Goal: Information Seeking & Learning: Learn about a topic

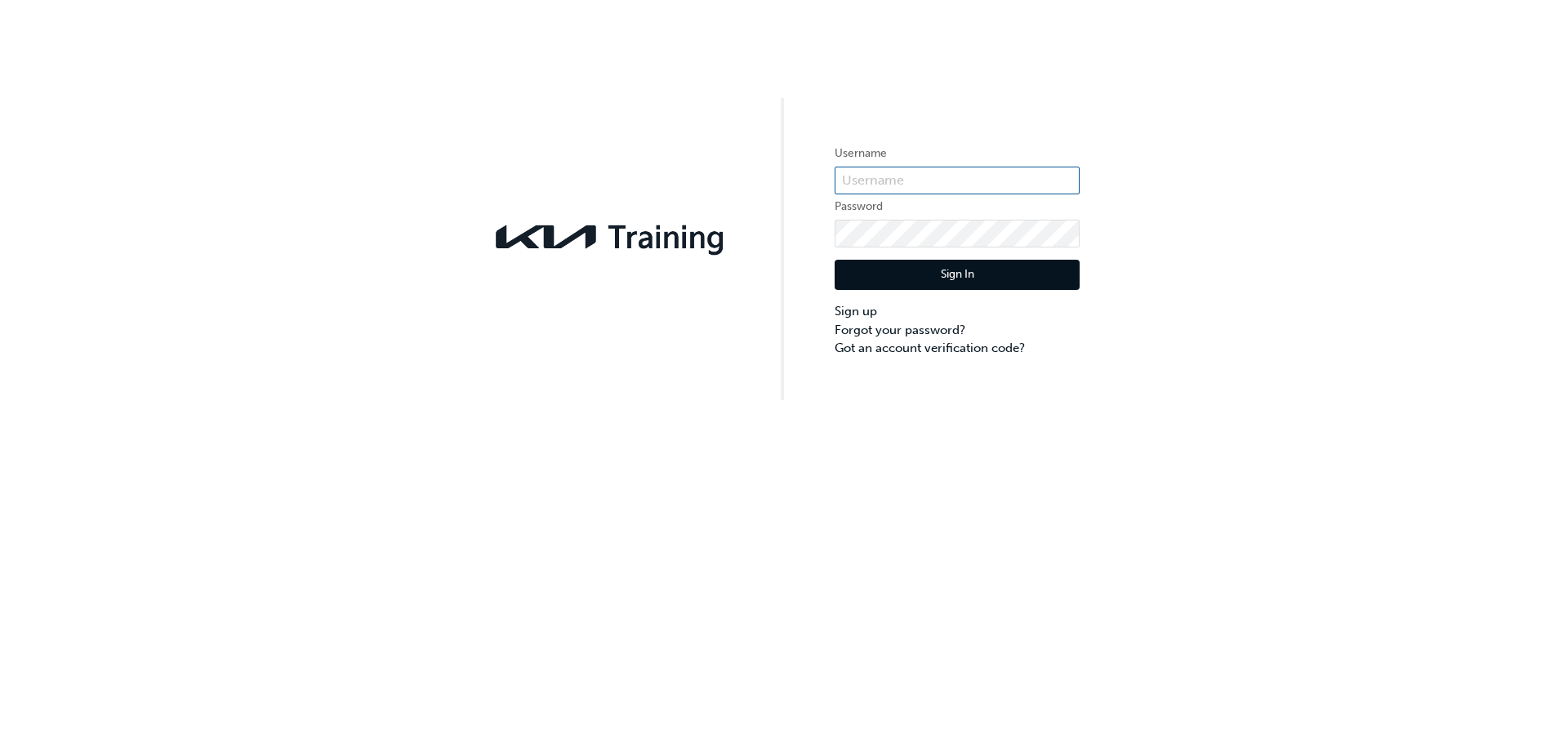
type input "KAU82232M2"
click at [939, 288] on button "Sign In" at bounding box center [956, 276] width 245 height 31
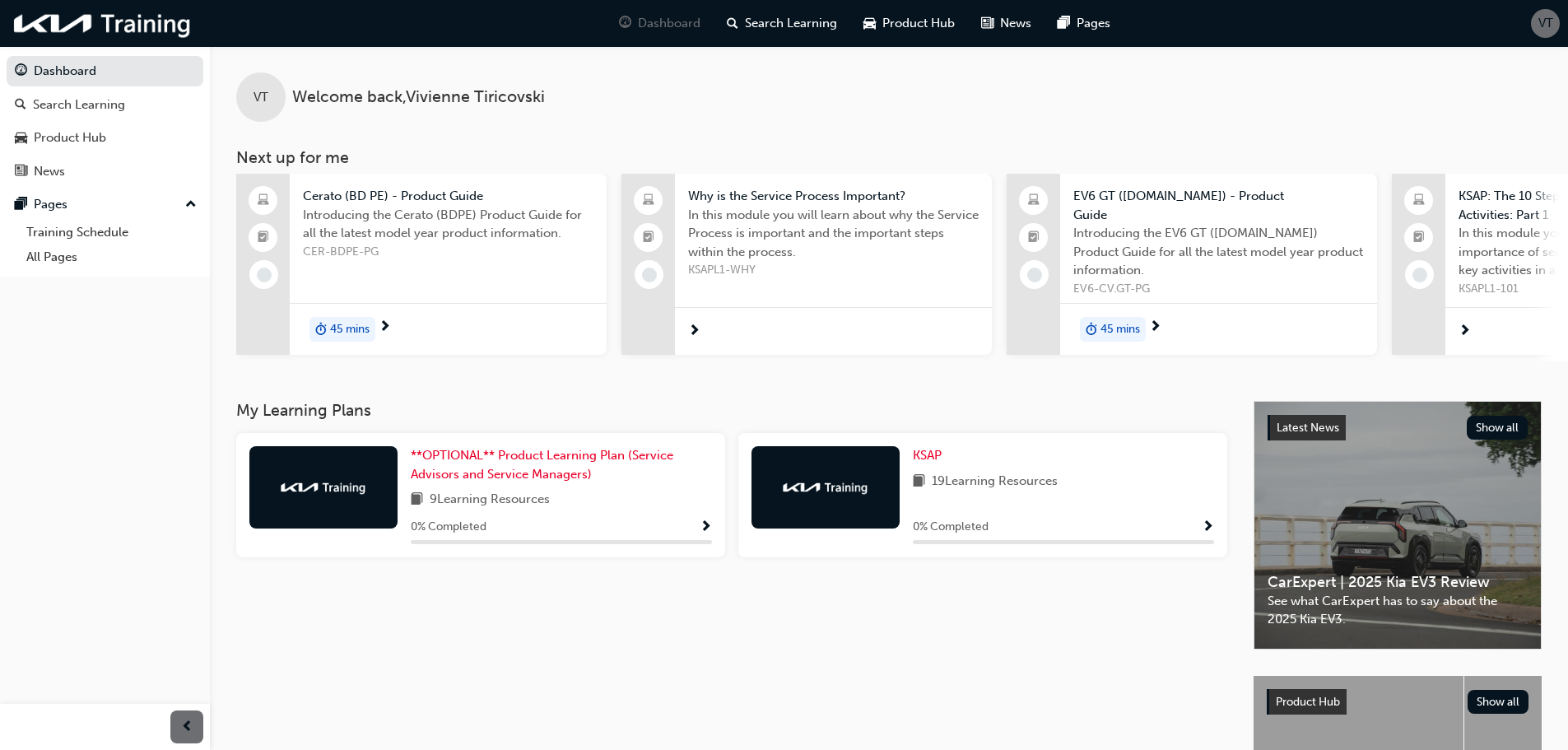
drag, startPoint x: 917, startPoint y: 488, endPoint x: 1084, endPoint y: 489, distance: 167.0
click at [1084, 489] on div "19 Learning Resources" at bounding box center [1063, 482] width 301 height 20
click at [1003, 521] on div "0 % Completed" at bounding box center [1063, 527] width 301 height 20
click at [1207, 531] on span "Show Progress" at bounding box center [1208, 528] width 13 height 15
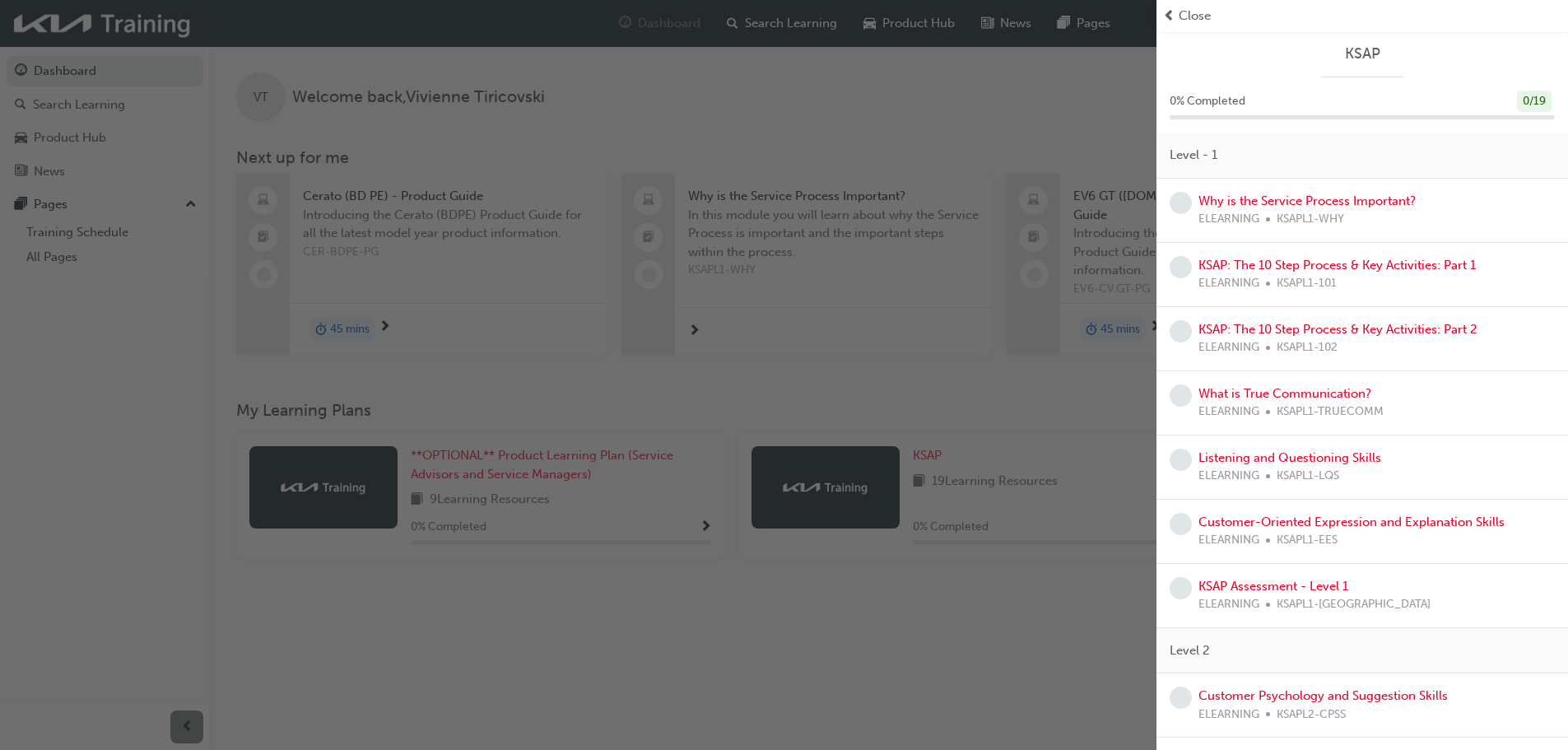
click at [1421, 208] on div "Why is the Service Process Important? ELEARNING KSAPL1-WHY" at bounding box center [1362, 211] width 385 height 37
click at [1203, 207] on link "Why is the Service Process Important?" at bounding box center [1307, 200] width 217 height 15
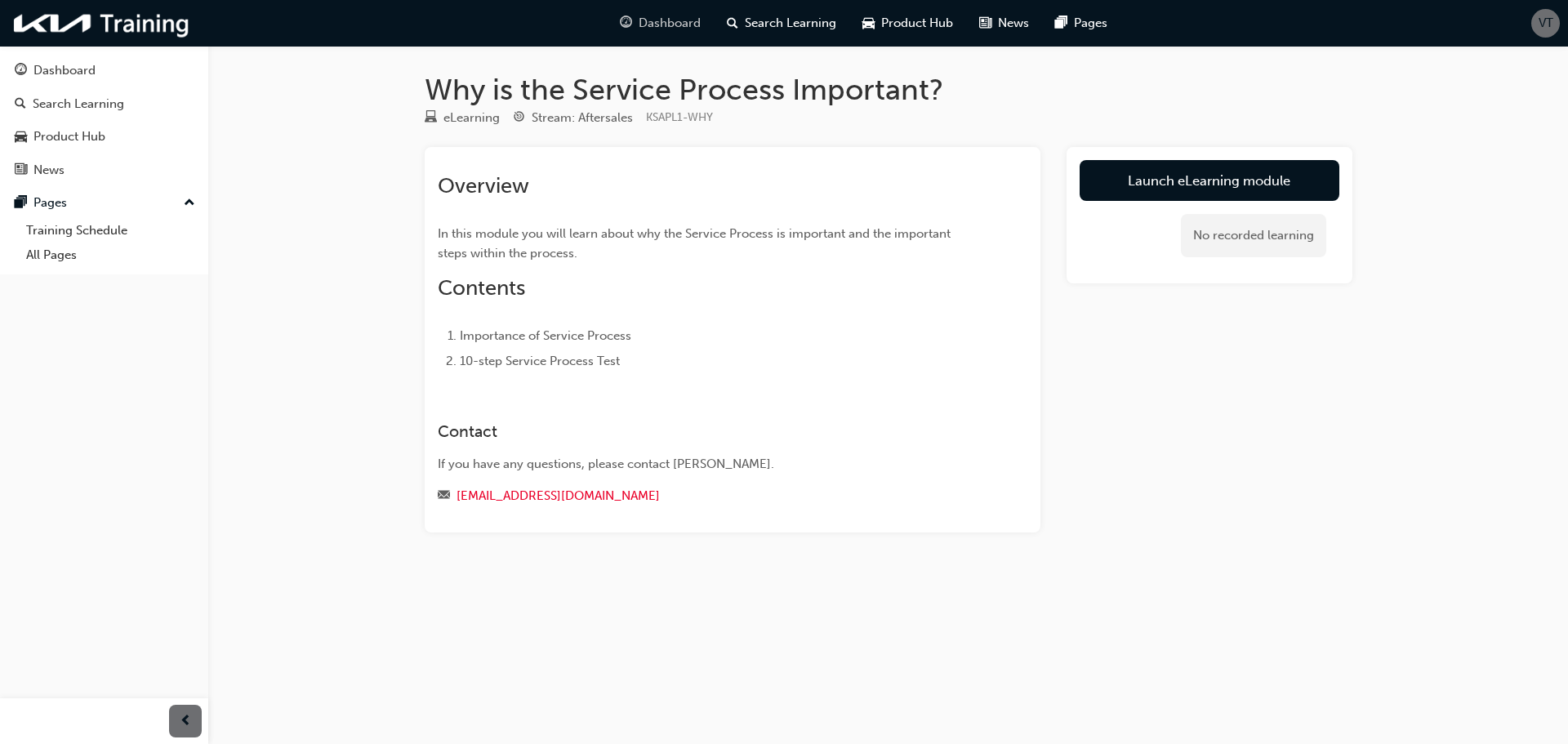
click at [682, 24] on span "Dashboard" at bounding box center [669, 22] width 62 height 18
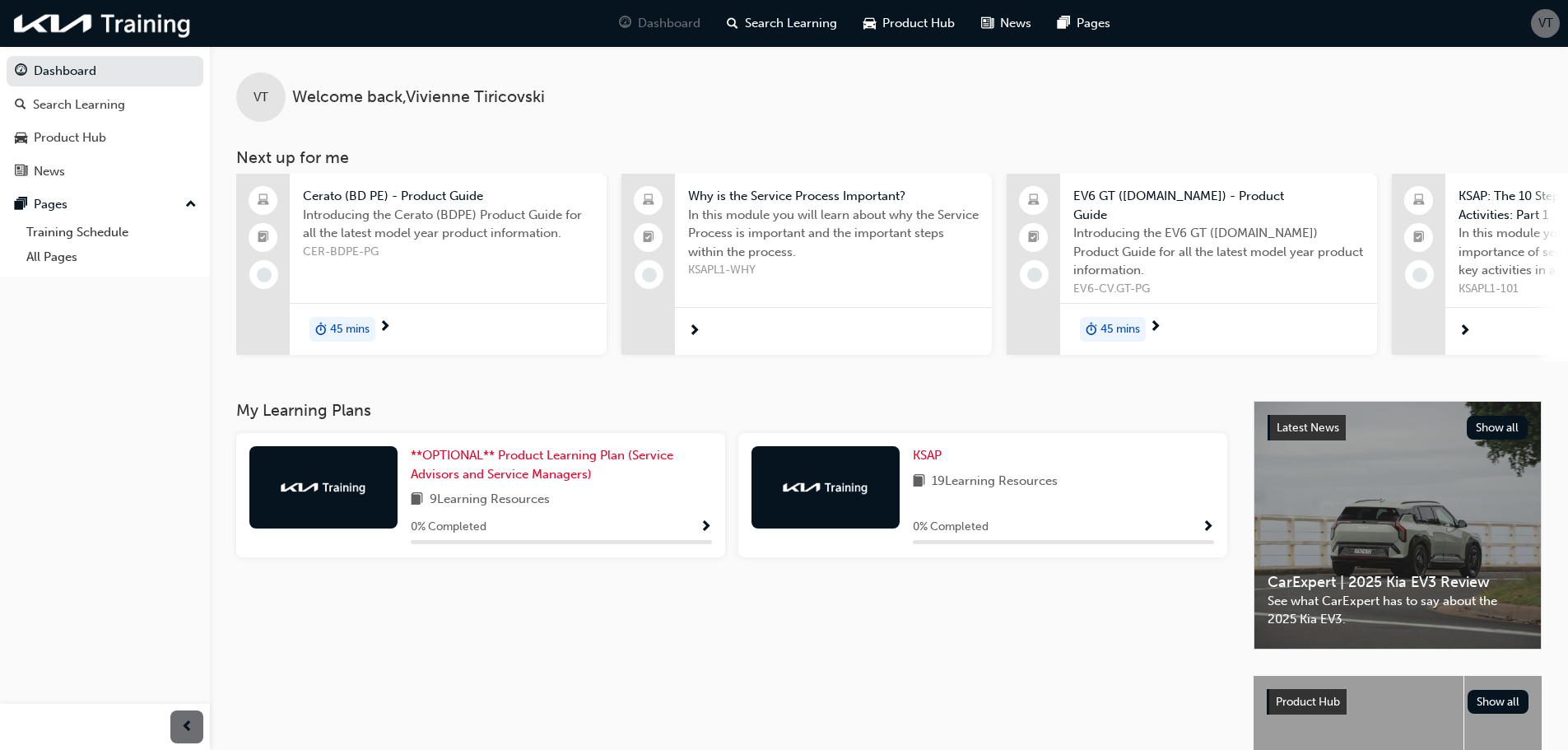
scroll to position [83, 0]
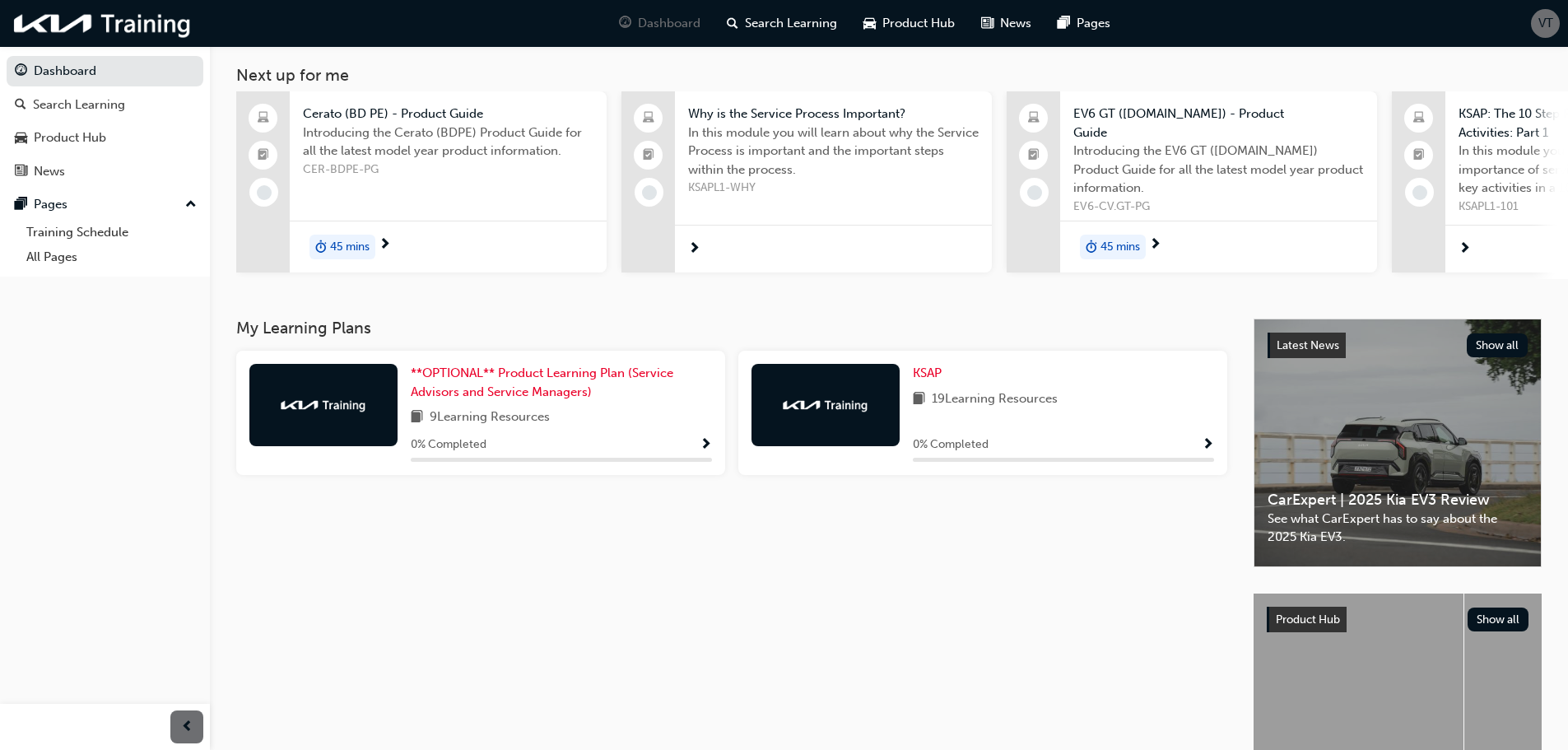
click at [1208, 443] on span "Show Progress" at bounding box center [1208, 445] width 13 height 15
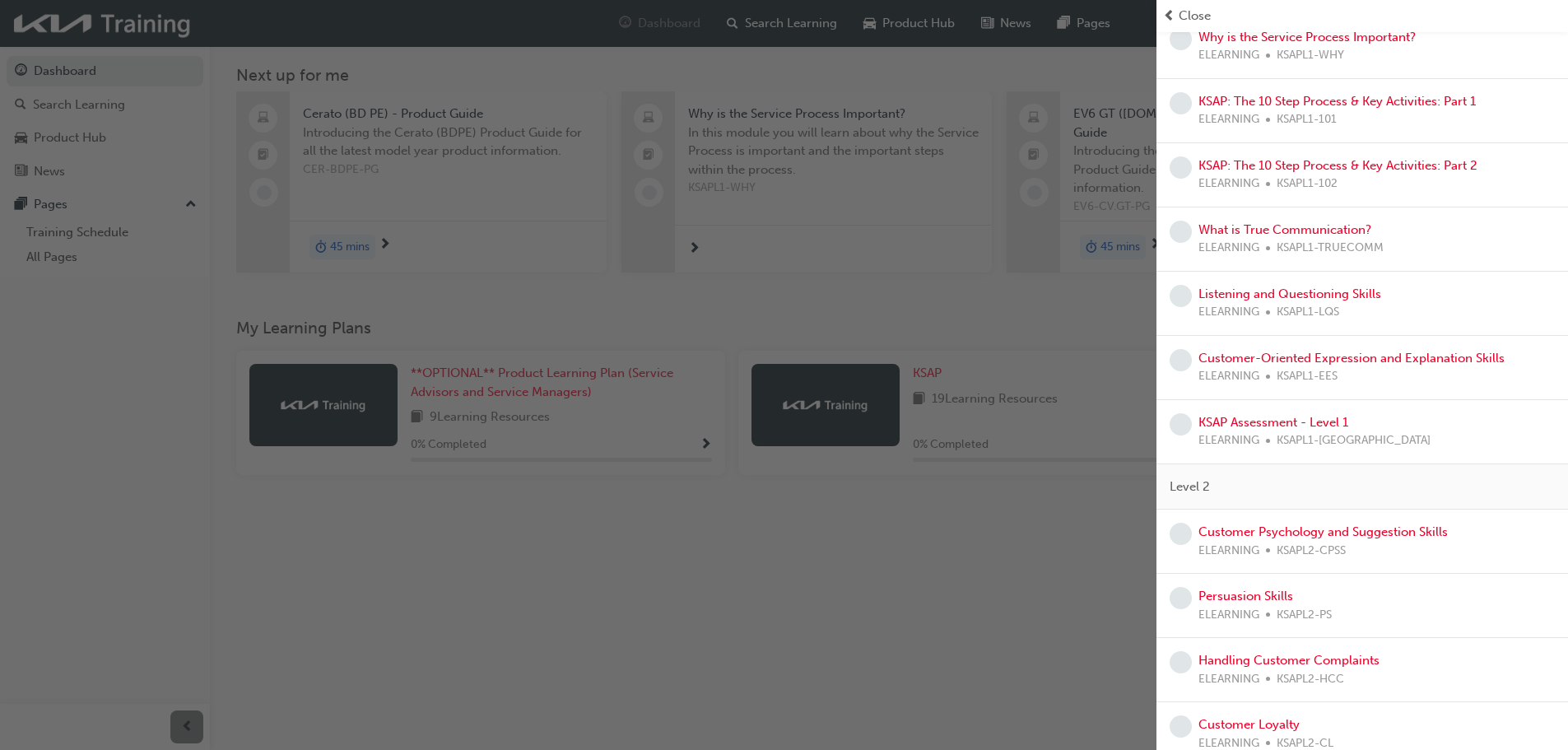
scroll to position [0, 0]
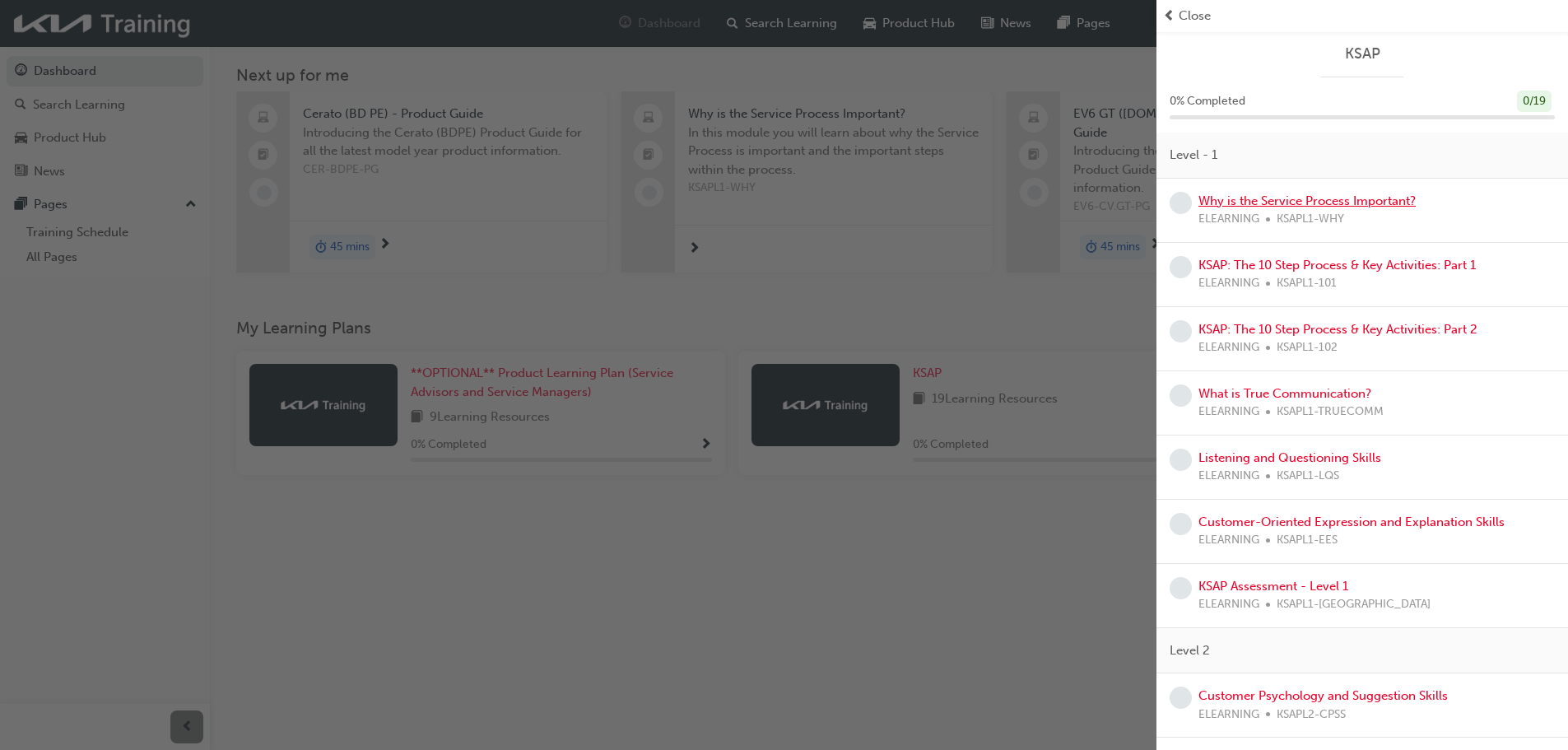
click at [1284, 204] on link "Why is the Service Process Important?" at bounding box center [1307, 200] width 217 height 15
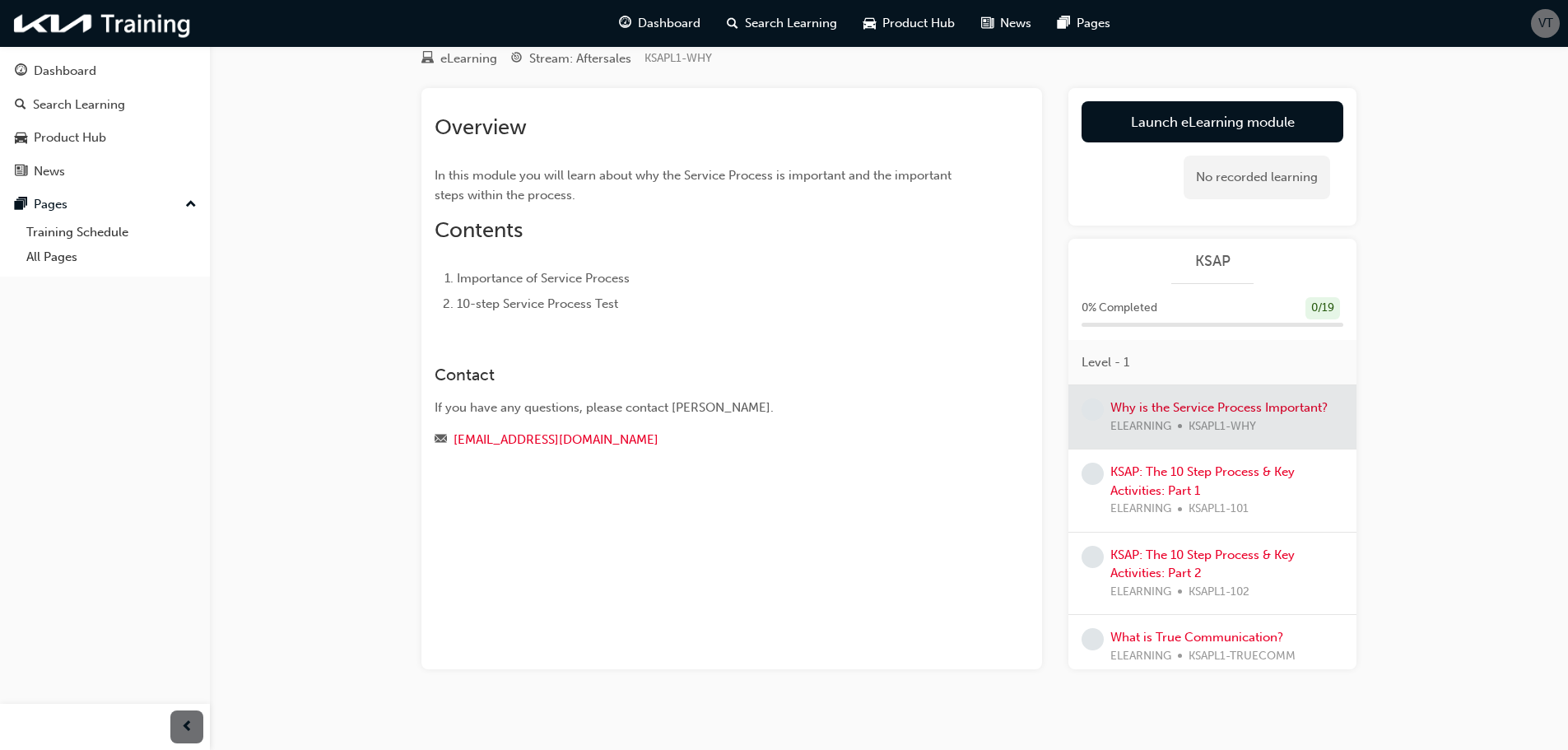
scroll to position [73, 0]
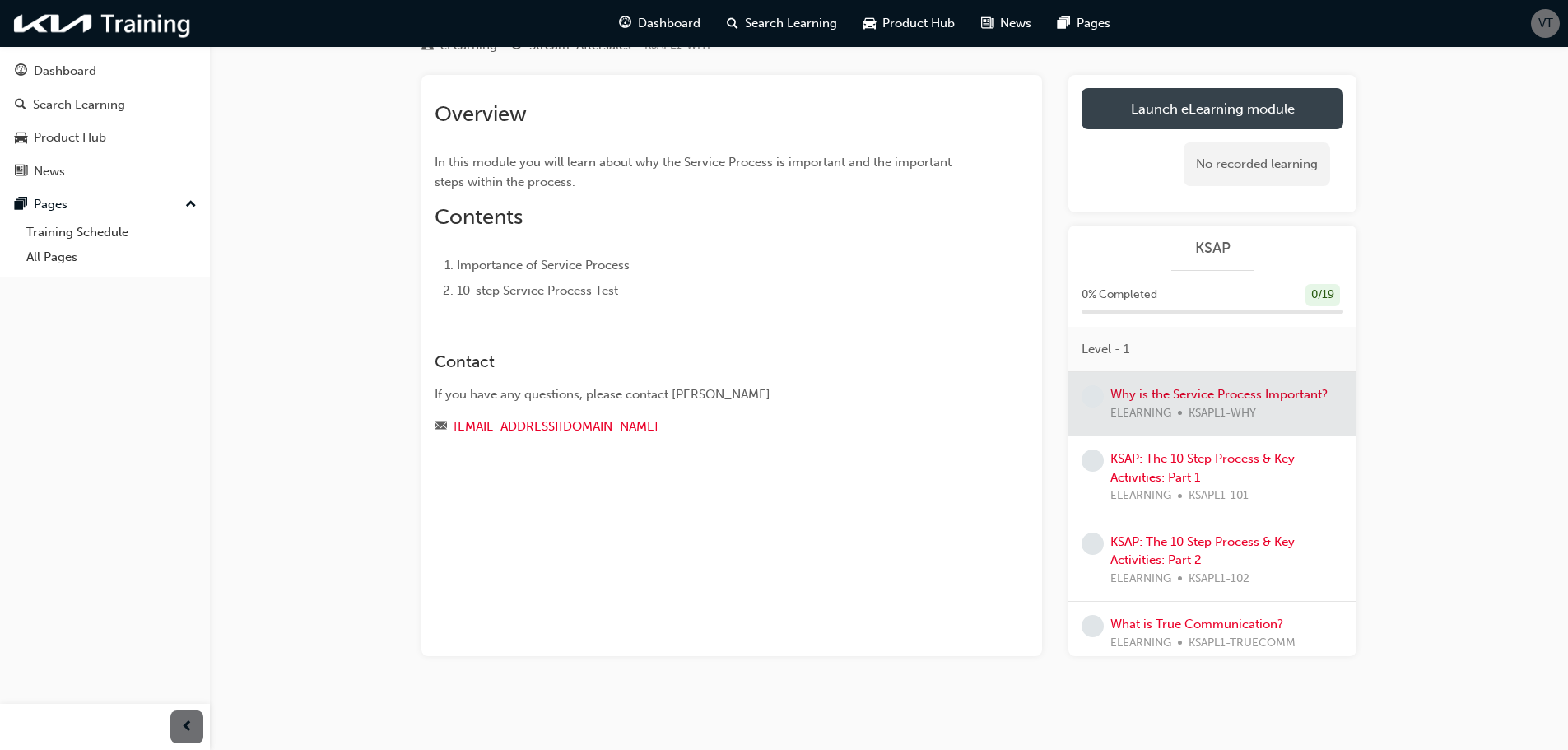
click at [1148, 117] on link "Launch eLearning module" at bounding box center [1213, 109] width 262 height 41
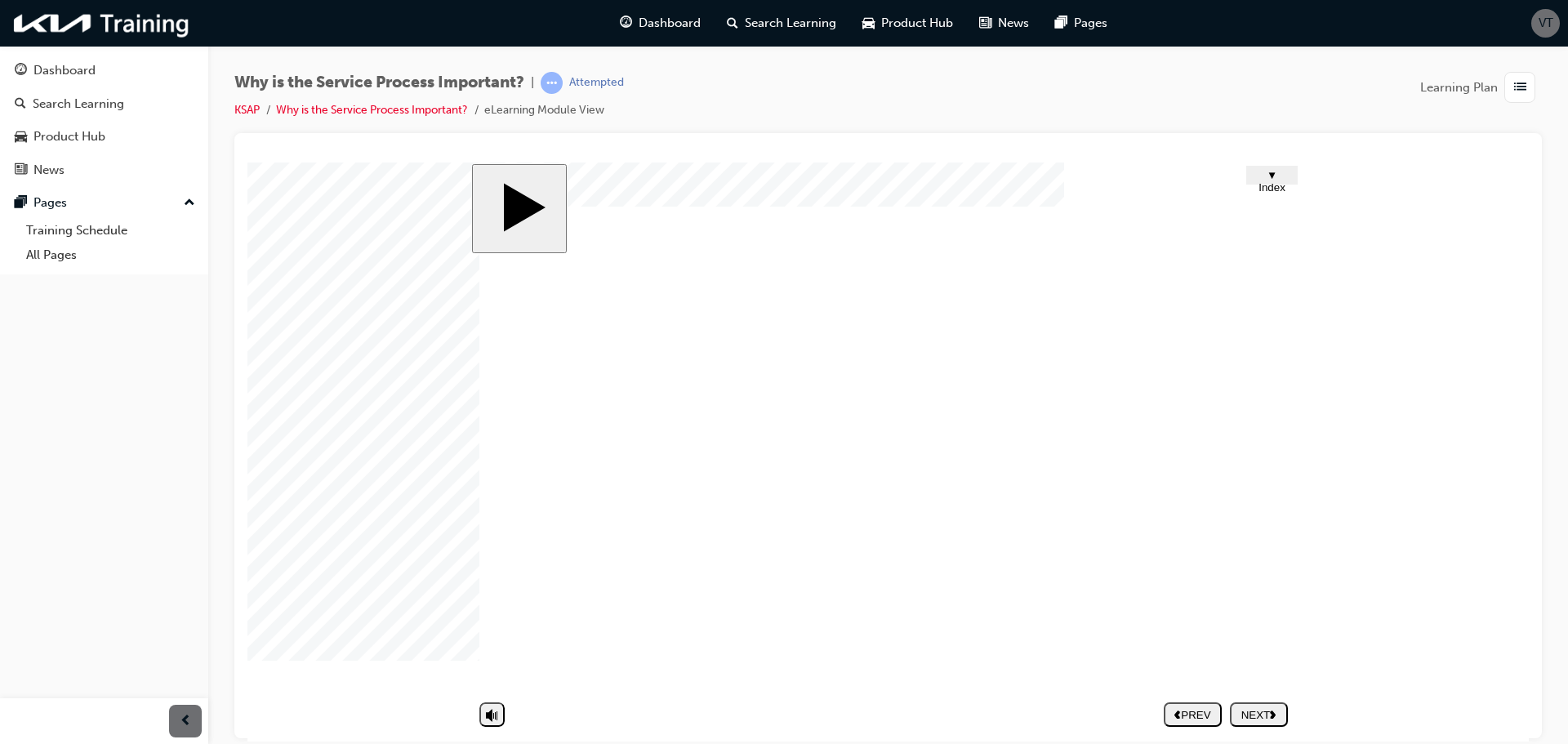
click at [1264, 716] on nav "PREV NEXT SUBMIT" at bounding box center [1225, 713] width 124 height 38
click at [1261, 719] on nav "PREV NEXT SUBMIT" at bounding box center [1225, 713] width 124 height 38
click at [1271, 714] on icon "next" at bounding box center [1272, 713] width 7 height 9
click at [1197, 716] on div "PREV" at bounding box center [1192, 714] width 45 height 13
click at [1280, 711] on nav "PREV NEXT SUBMIT" at bounding box center [1225, 713] width 124 height 38
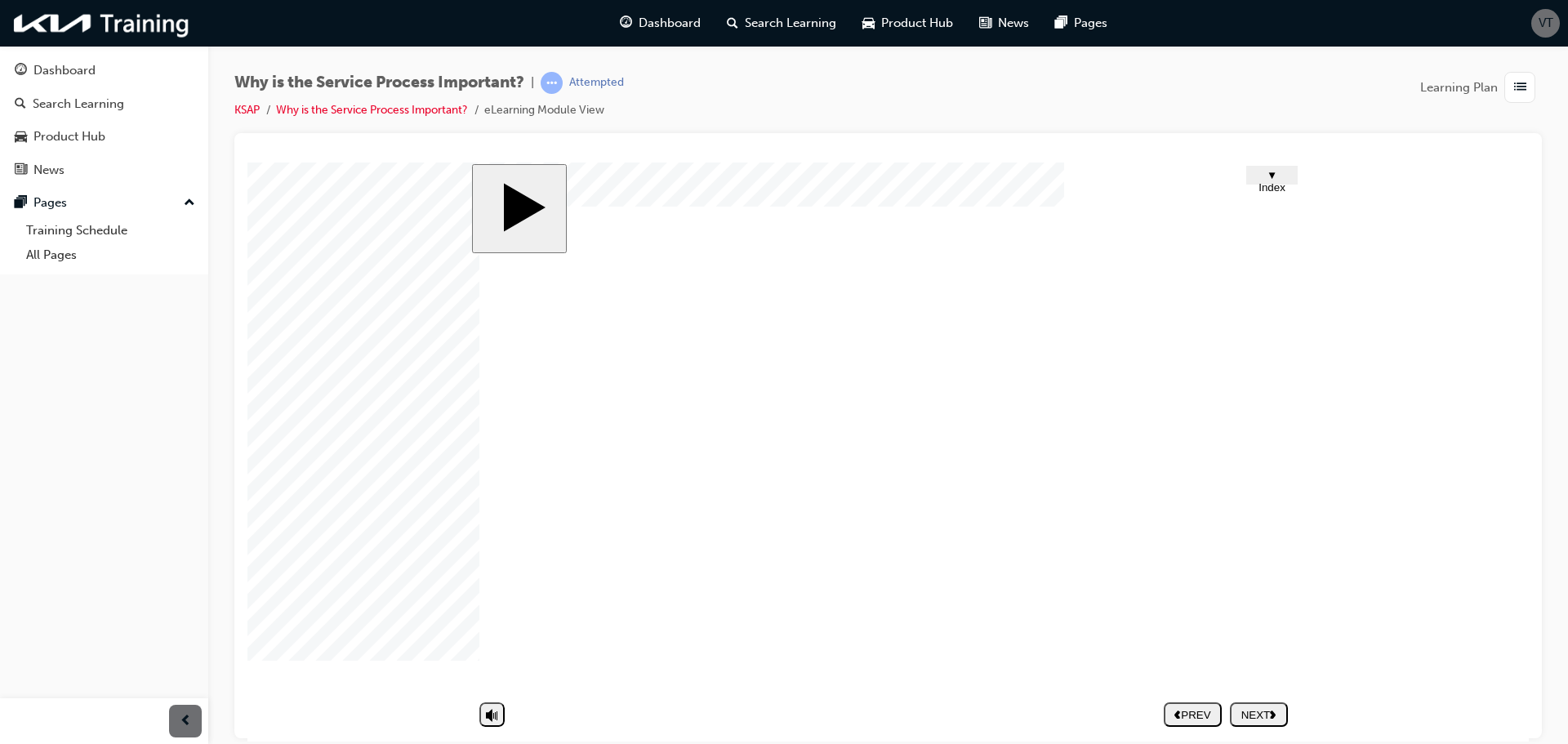
click at [1250, 711] on nav "PREV NEXT SUBMIT" at bounding box center [1225, 713] width 124 height 38
click at [1283, 720] on nav "PREV NEXT SUBMIT" at bounding box center [1225, 713] width 124 height 38
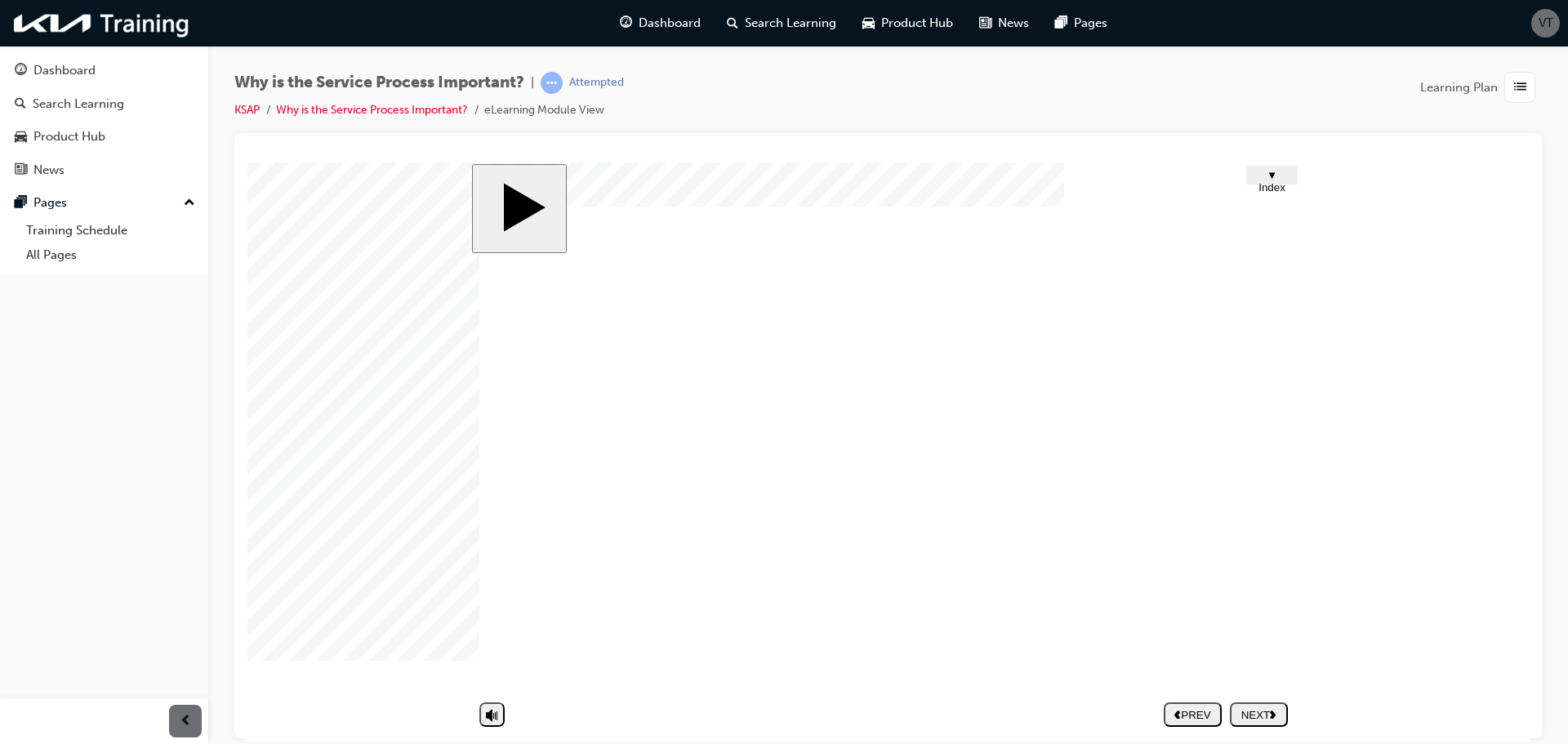
click at [1283, 720] on nav "PREV NEXT SUBMIT" at bounding box center [1225, 713] width 124 height 38
click at [1271, 710] on icon "next" at bounding box center [1272, 713] width 7 height 9
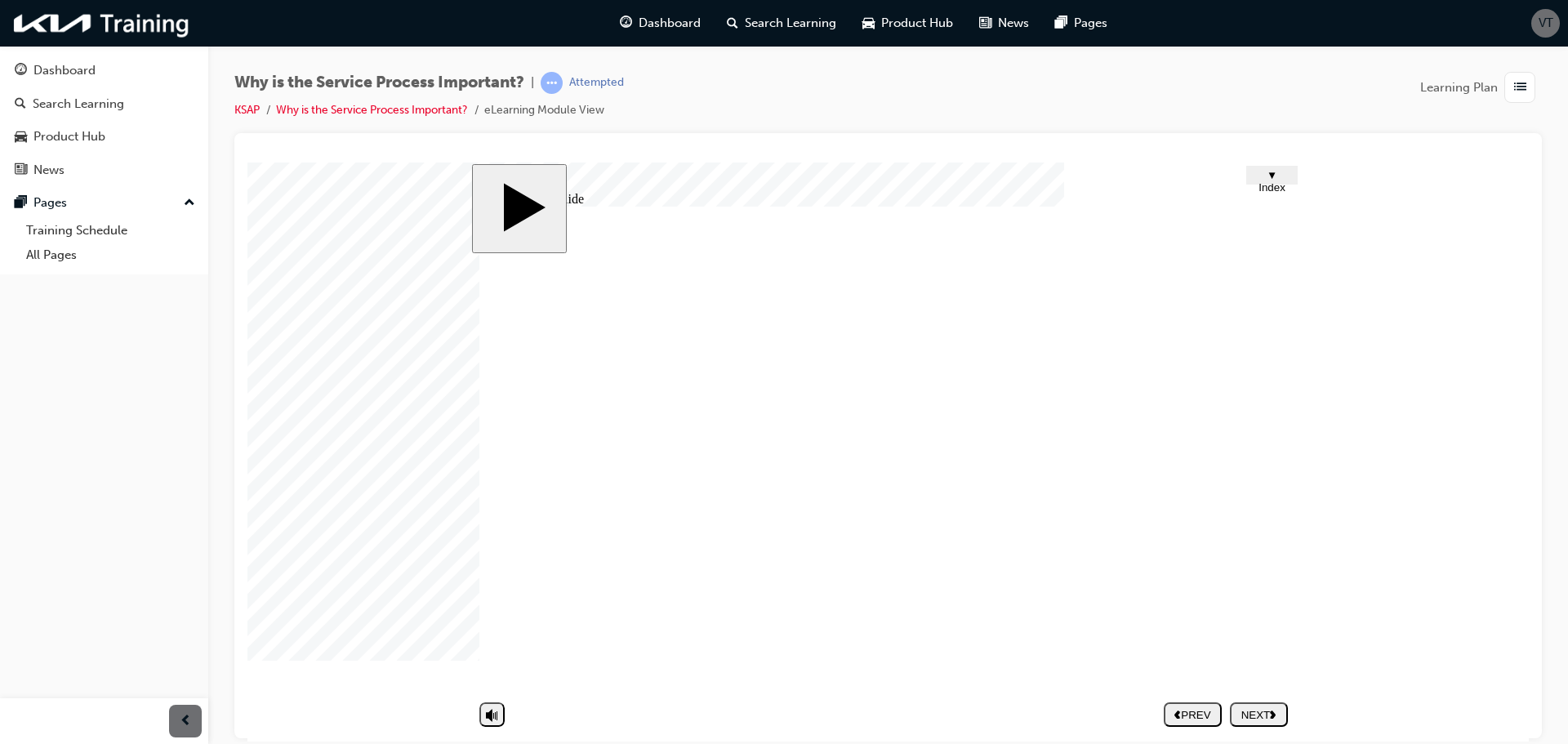
click at [1263, 715] on div "NEXT" at bounding box center [1259, 714] width 45 height 13
click at [1263, 713] on nav "PREV NEXT SUBMIT" at bounding box center [1225, 713] width 124 height 38
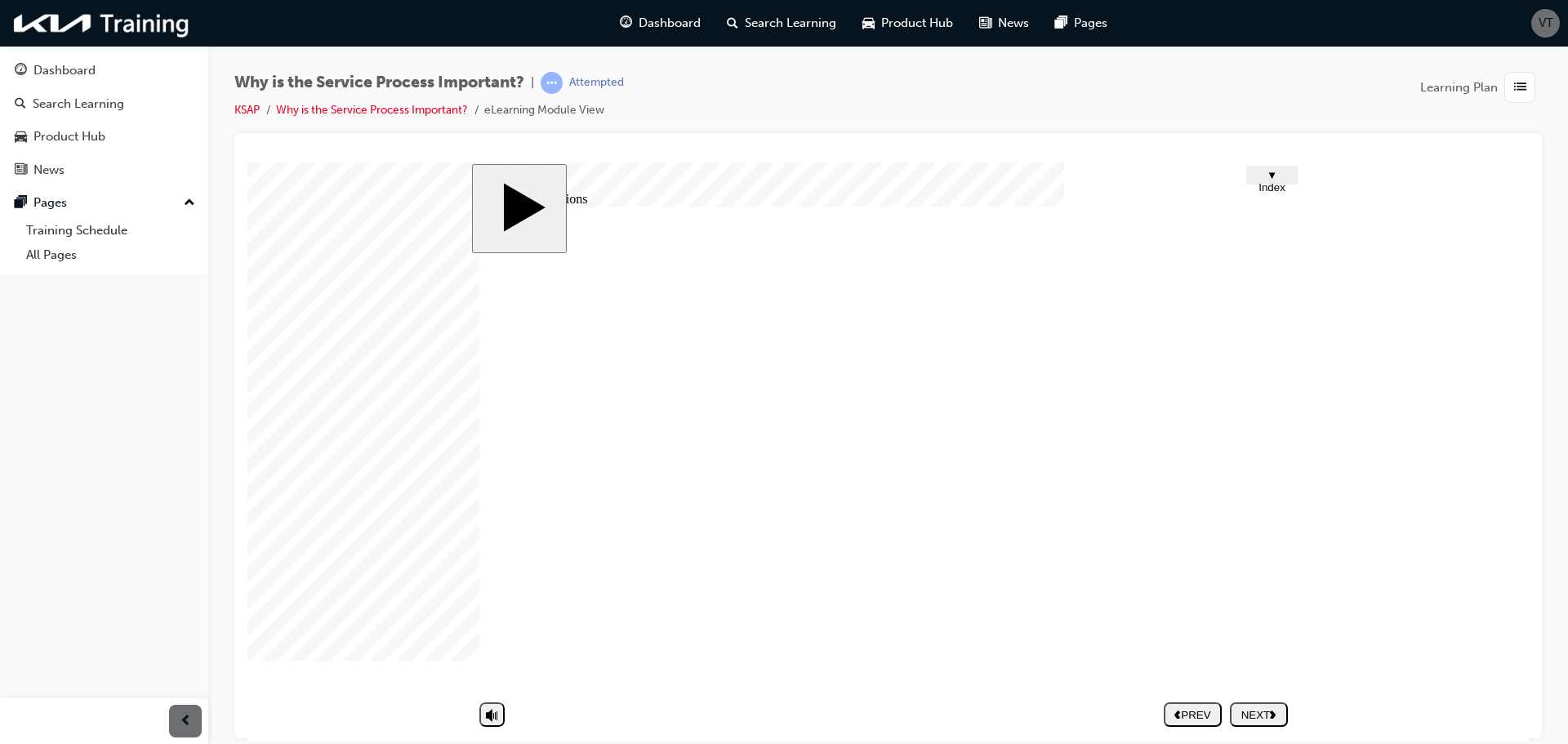
click at [1267, 715] on nav "PREV NEXT SUBMIT" at bounding box center [1225, 713] width 124 height 38
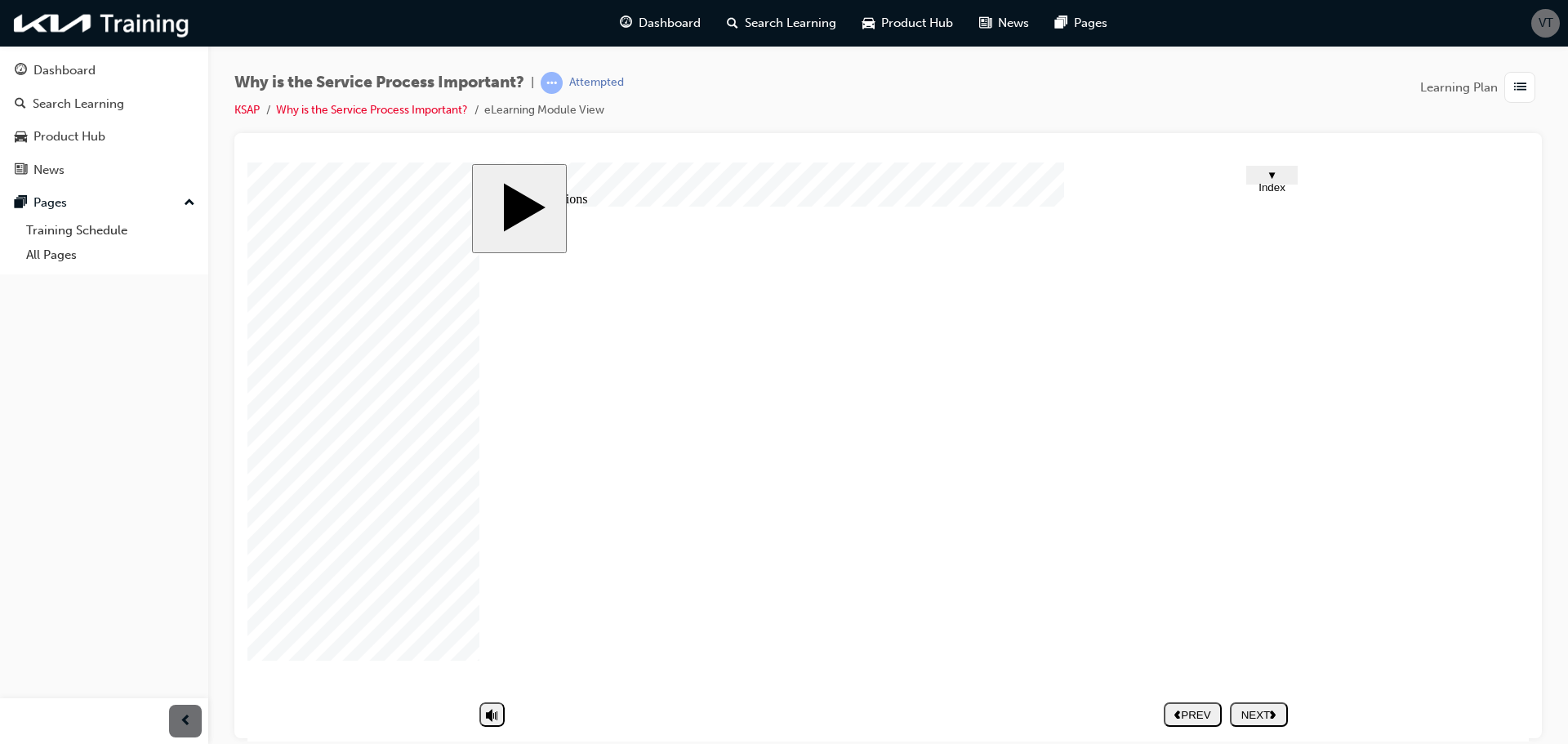
click at [1267, 715] on div "NEXT" at bounding box center [1259, 714] width 45 height 13
click at [1246, 717] on nav "PREV NEXT SUBMIT" at bounding box center [1225, 713] width 124 height 38
click at [1268, 713] on nav "PREV NEXT SUBMIT" at bounding box center [1225, 713] width 124 height 38
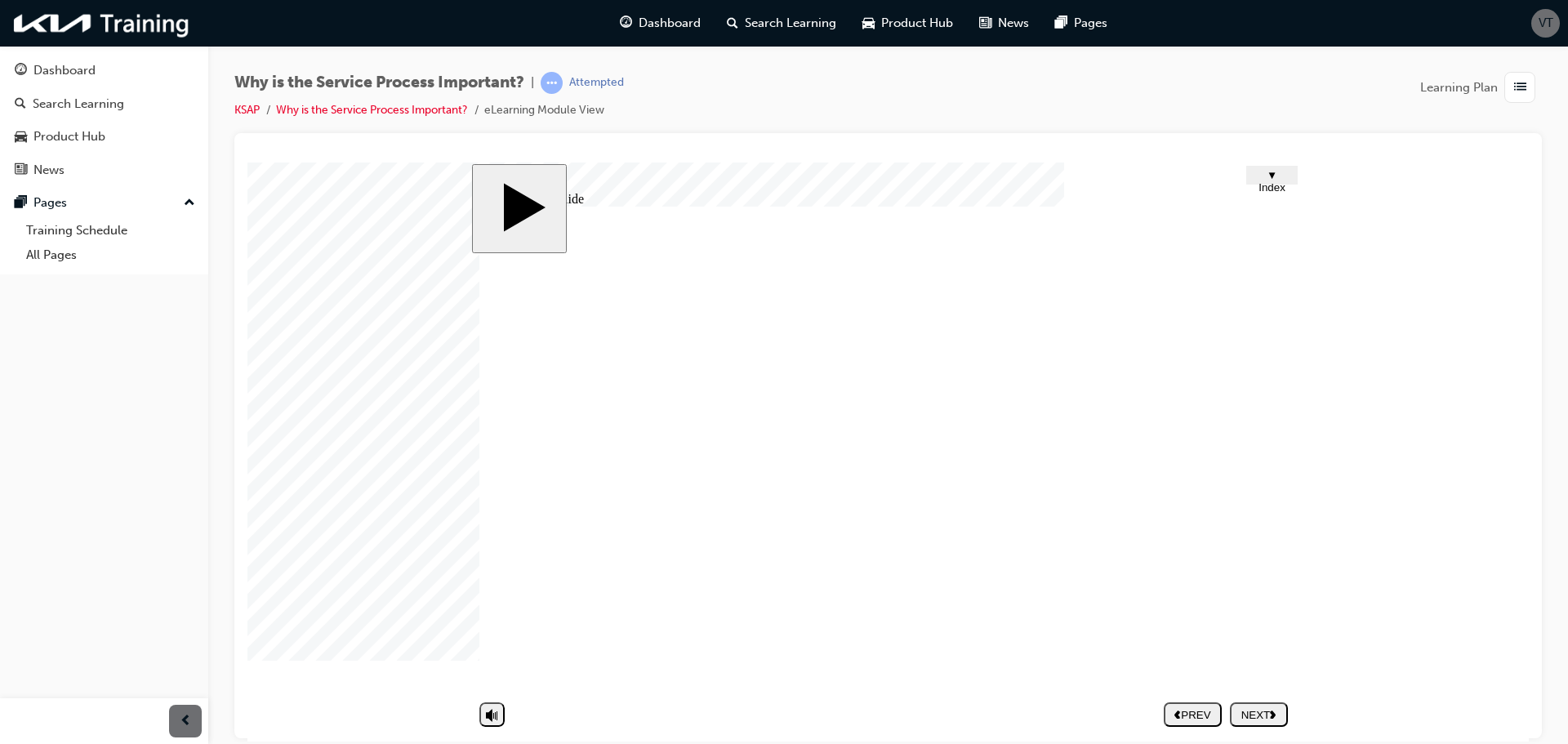
click at [1260, 718] on nav "PREV NEXT SUBMIT" at bounding box center [1225, 713] width 124 height 38
click at [1241, 709] on div "NEXT" at bounding box center [1259, 714] width 45 height 13
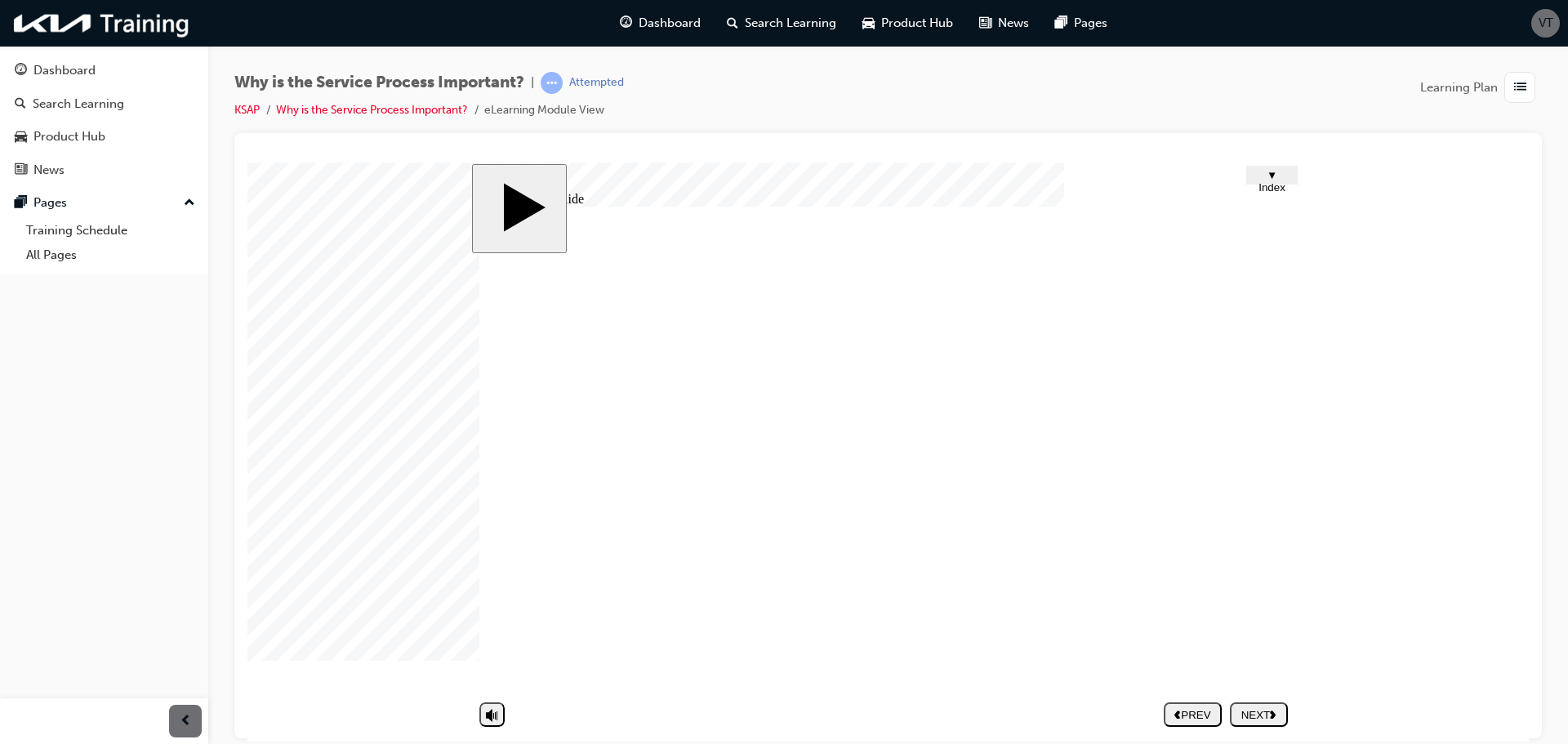
click at [1241, 718] on nav "PREV NEXT SUBMIT" at bounding box center [1225, 713] width 124 height 38
click at [1244, 718] on div "NEXT" at bounding box center [1259, 714] width 45 height 13
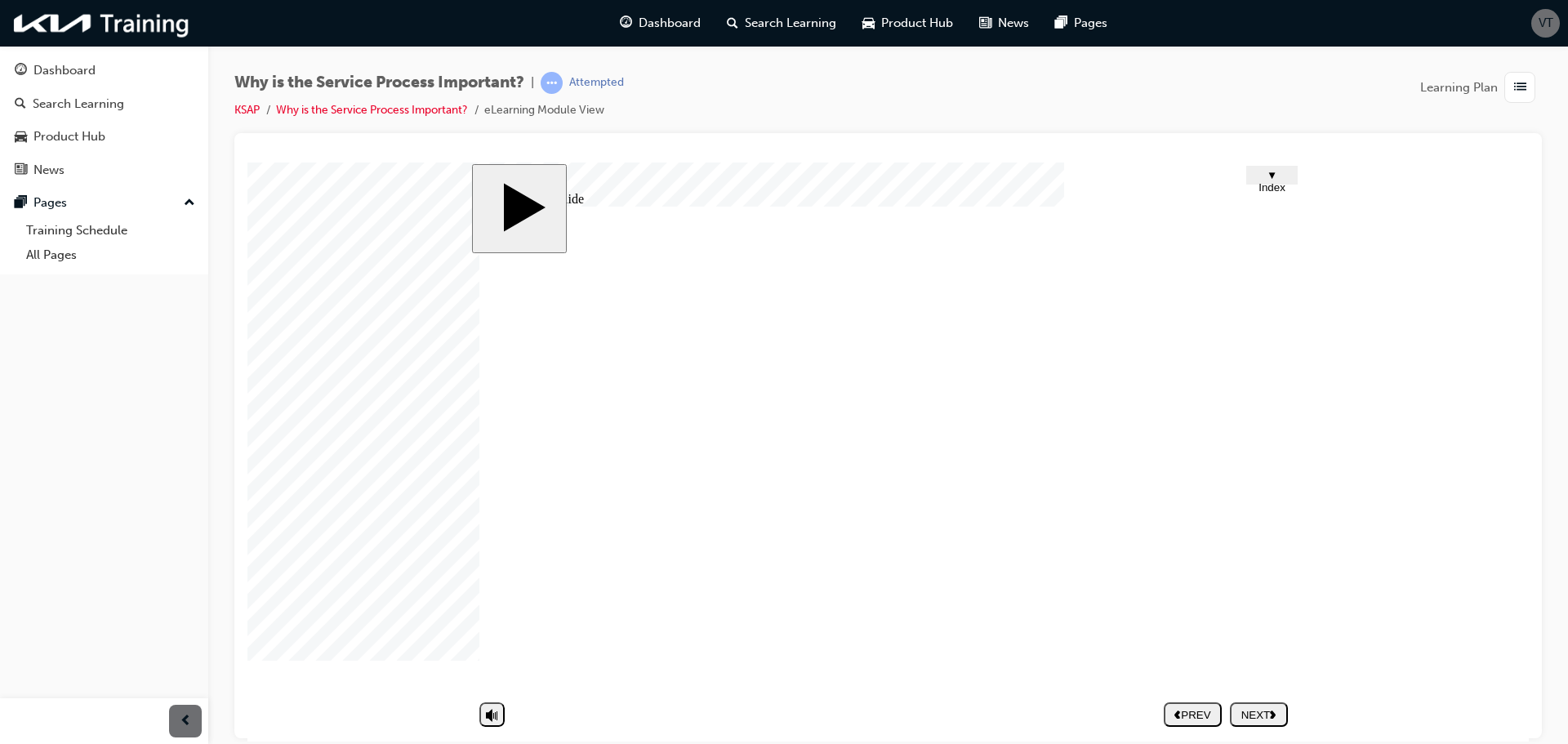
click at [878, 396] on div "Service is something people cannot see or touch: it can be experienced only. Cl…" at bounding box center [888, 455] width 817 height 498
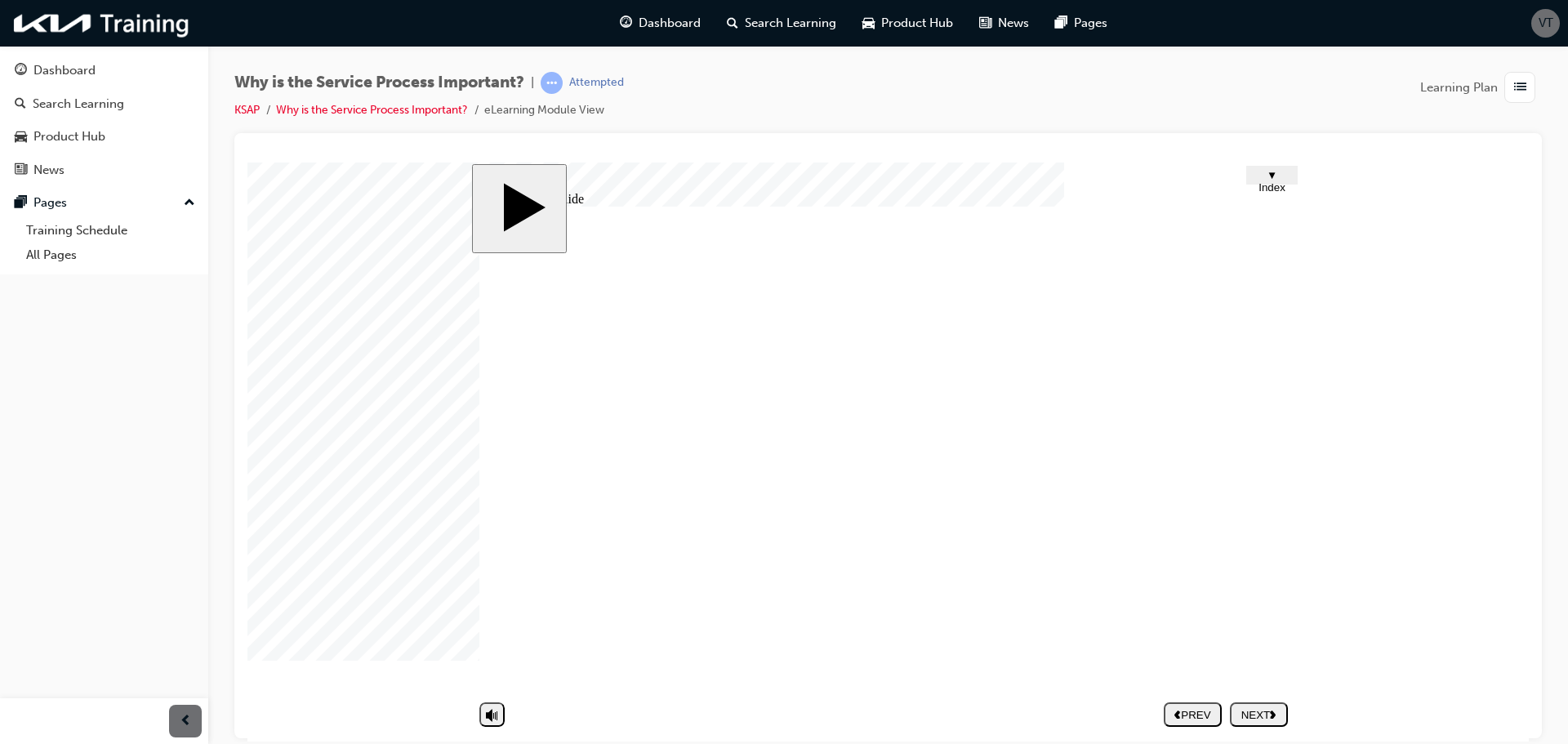
click at [1263, 704] on nav "PREV NEXT SUBMIT" at bounding box center [1225, 713] width 124 height 38
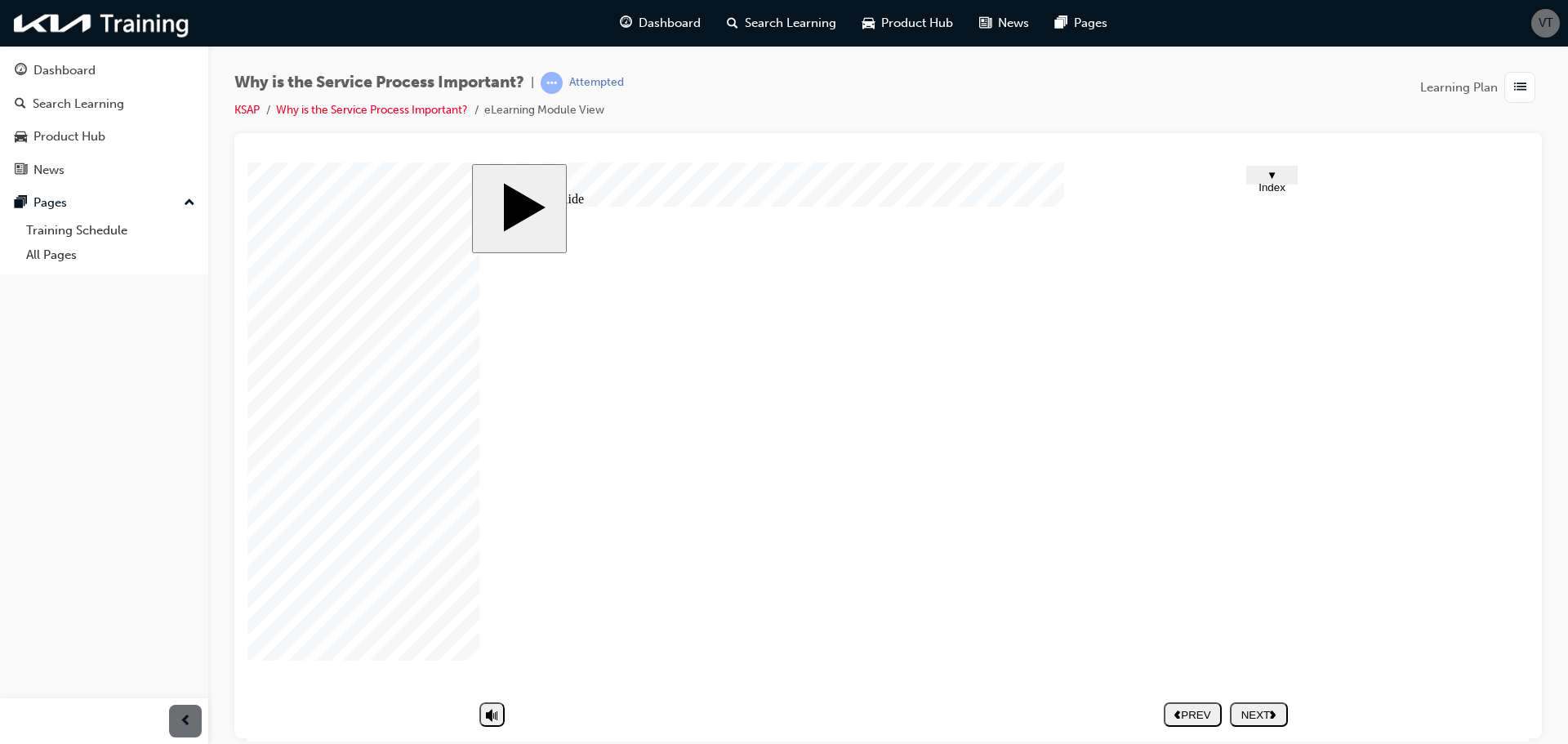
click at [1263, 715] on nav "PREV NEXT SUBMIT" at bounding box center [1225, 713] width 124 height 38
click at [1263, 715] on div "NEXT" at bounding box center [1259, 714] width 45 height 13
click at [1263, 715] on nav "PREV NEXT SUBMIT" at bounding box center [1225, 713] width 124 height 38
click at [1263, 716] on nav "PREV NEXT SUBMIT" at bounding box center [1225, 713] width 124 height 38
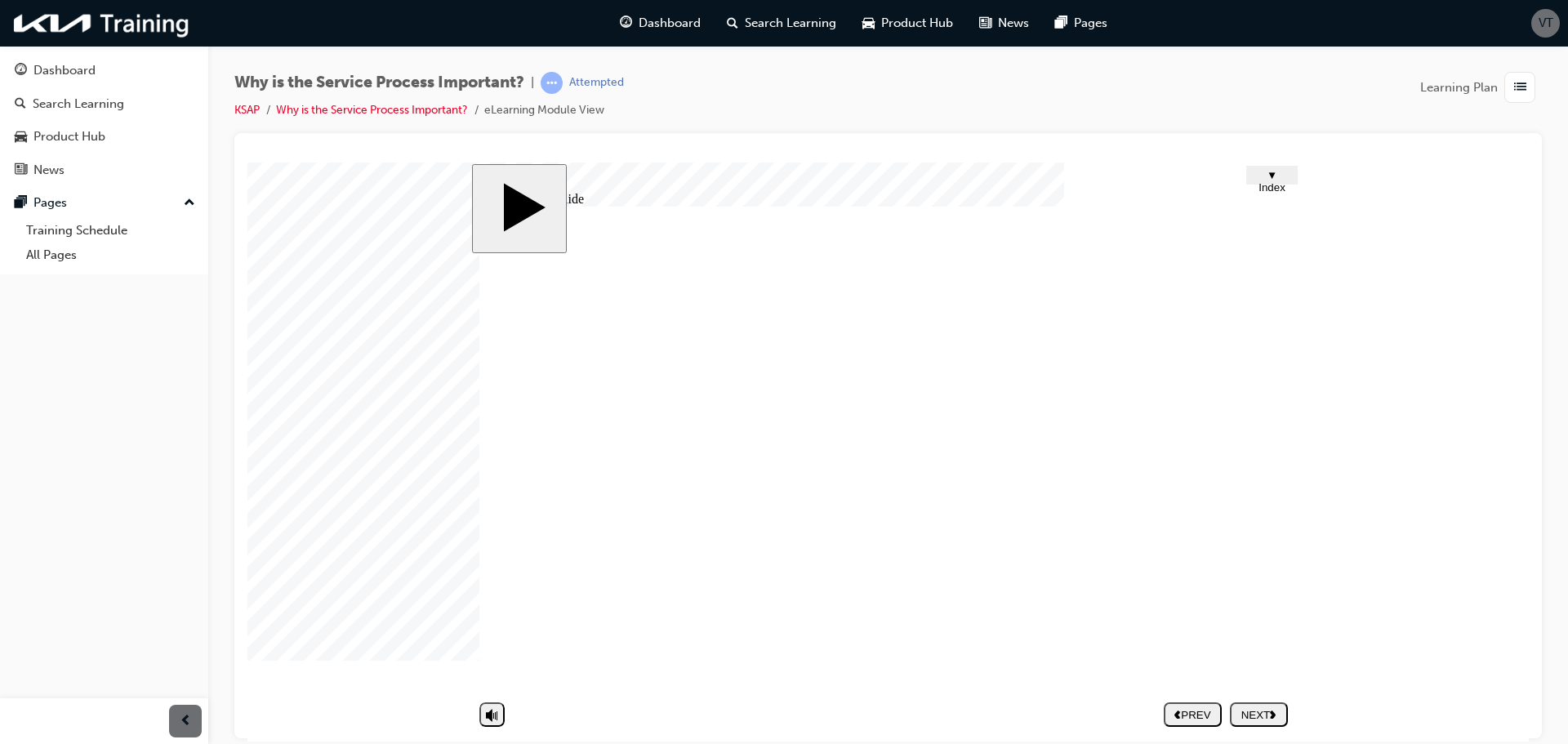
click at [1243, 715] on div "NEXT" at bounding box center [1259, 714] width 45 height 13
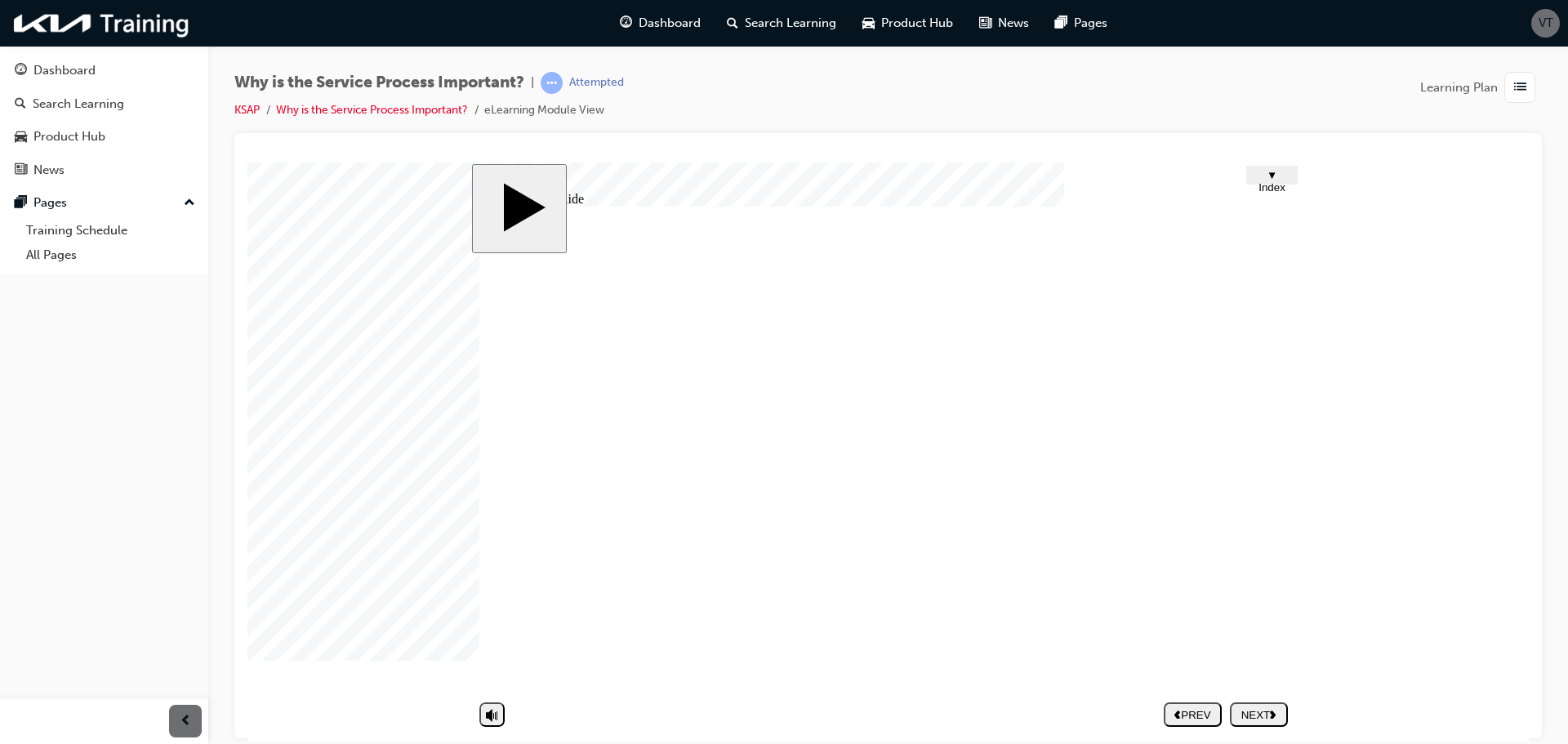
click at [1271, 714] on icon "next" at bounding box center [1272, 713] width 7 height 9
click at [248, 162] on image at bounding box center [248, 162] width 0 height 0
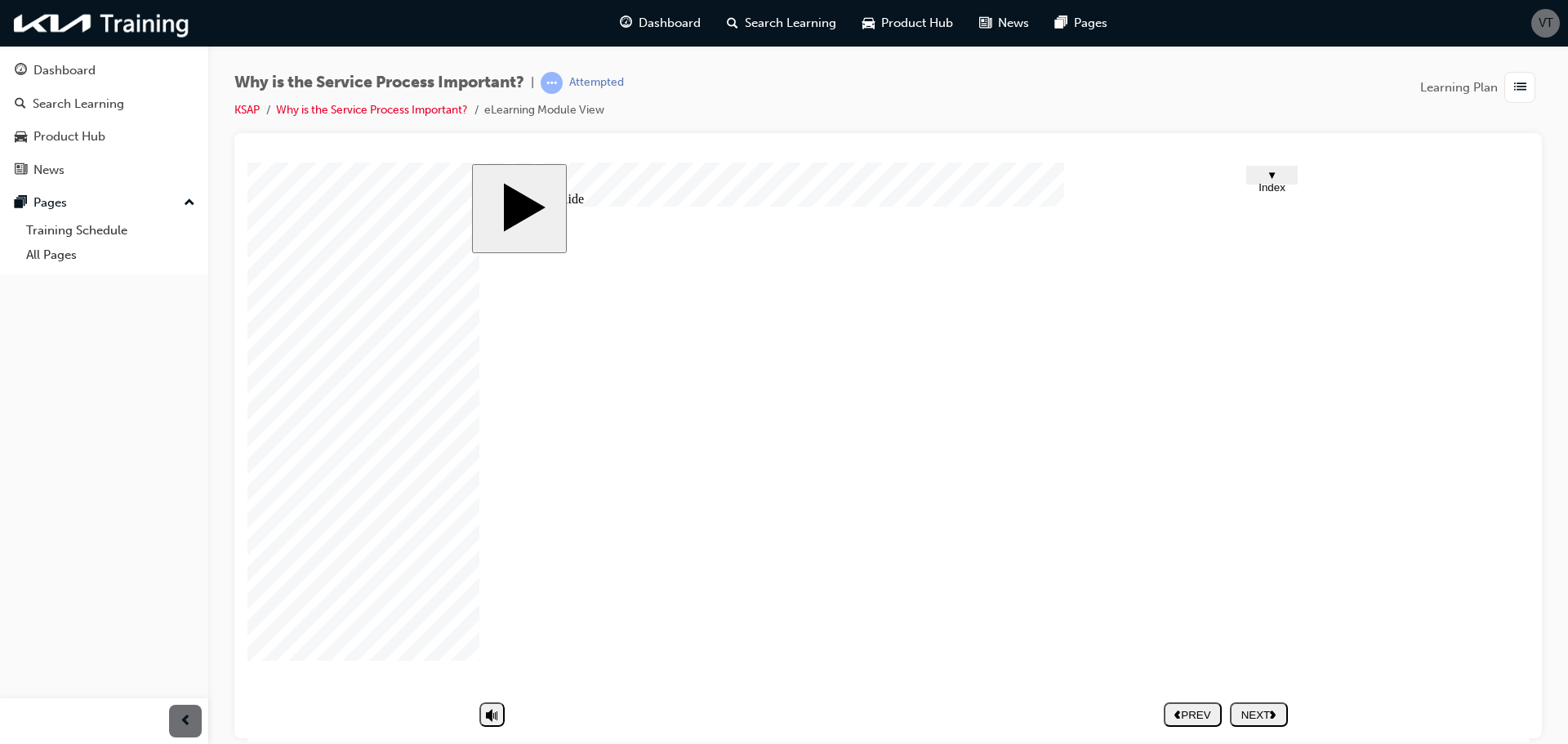
click at [1273, 713] on nav "PREV NEXT SUBMIT" at bounding box center [1225, 713] width 124 height 38
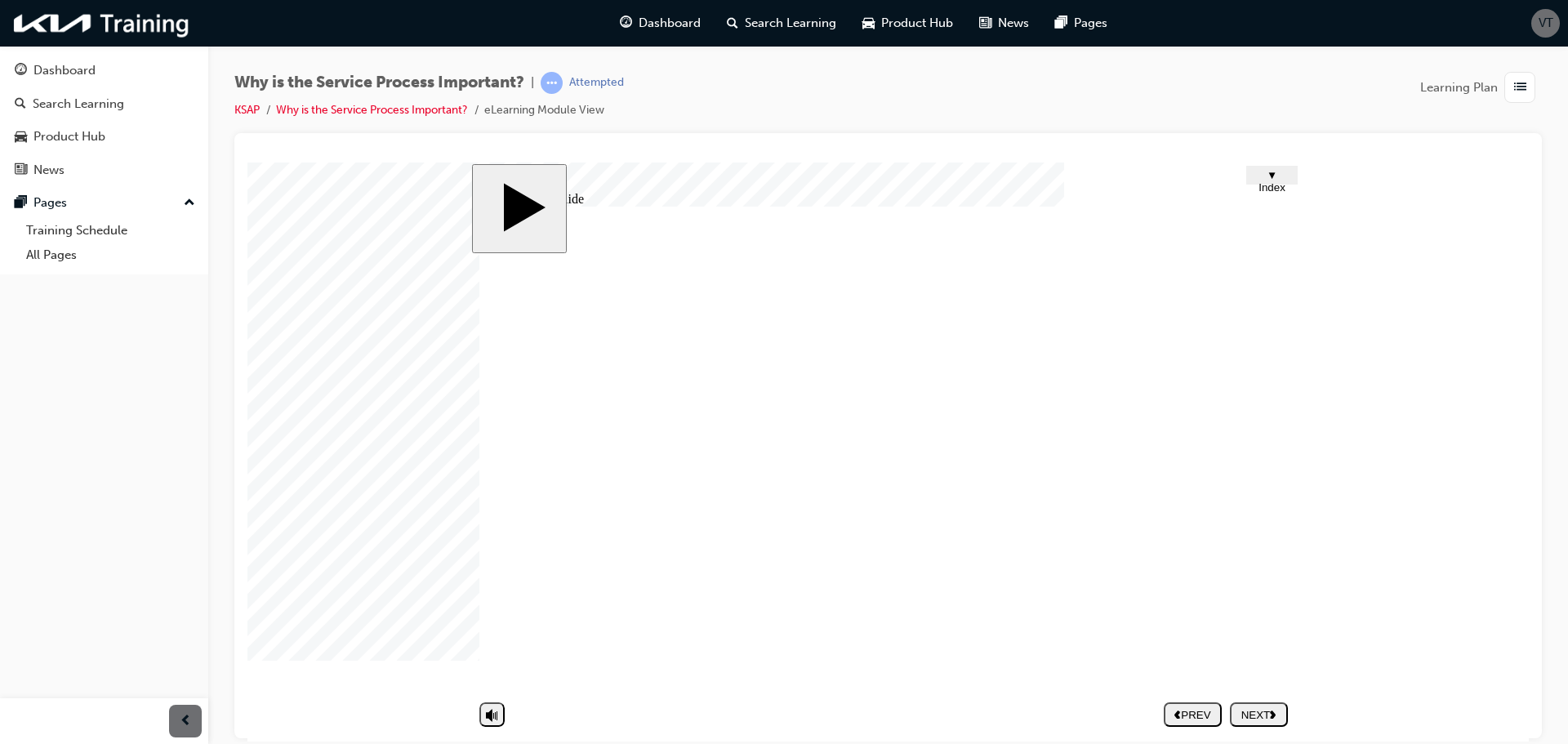
click at [1269, 710] on nav "PREV NEXT SUBMIT" at bounding box center [1225, 713] width 124 height 38
drag, startPoint x: 615, startPoint y: 389, endPoint x: 983, endPoint y: 400, distance: 368.2
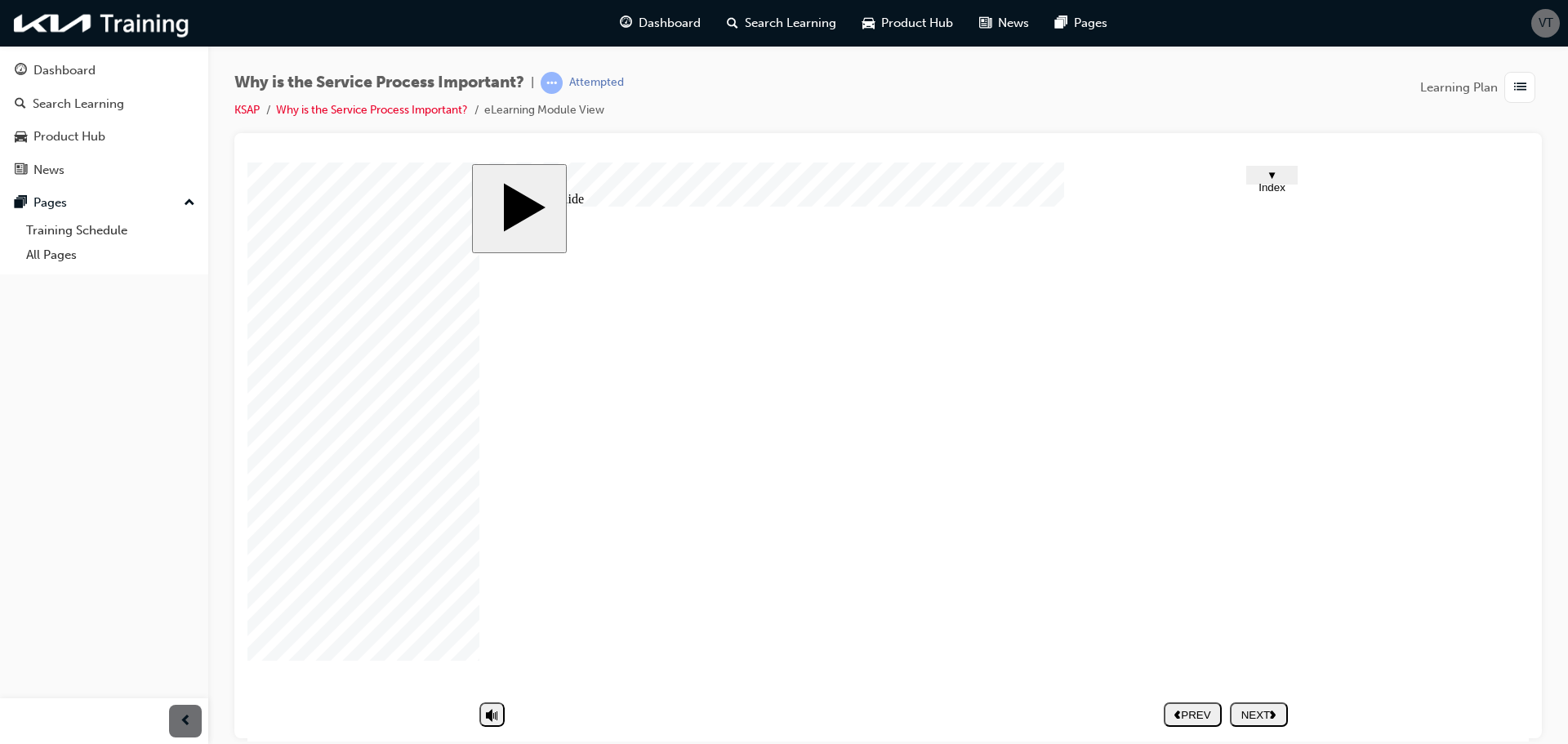
drag, startPoint x: 958, startPoint y: 389, endPoint x: 527, endPoint y: 412, distance: 431.6
click at [514, 412] on div "Group 1 Rectangle 1 3 Which does NOT describe the repair instructions correctly…" at bounding box center [888, 455] width 817 height 498
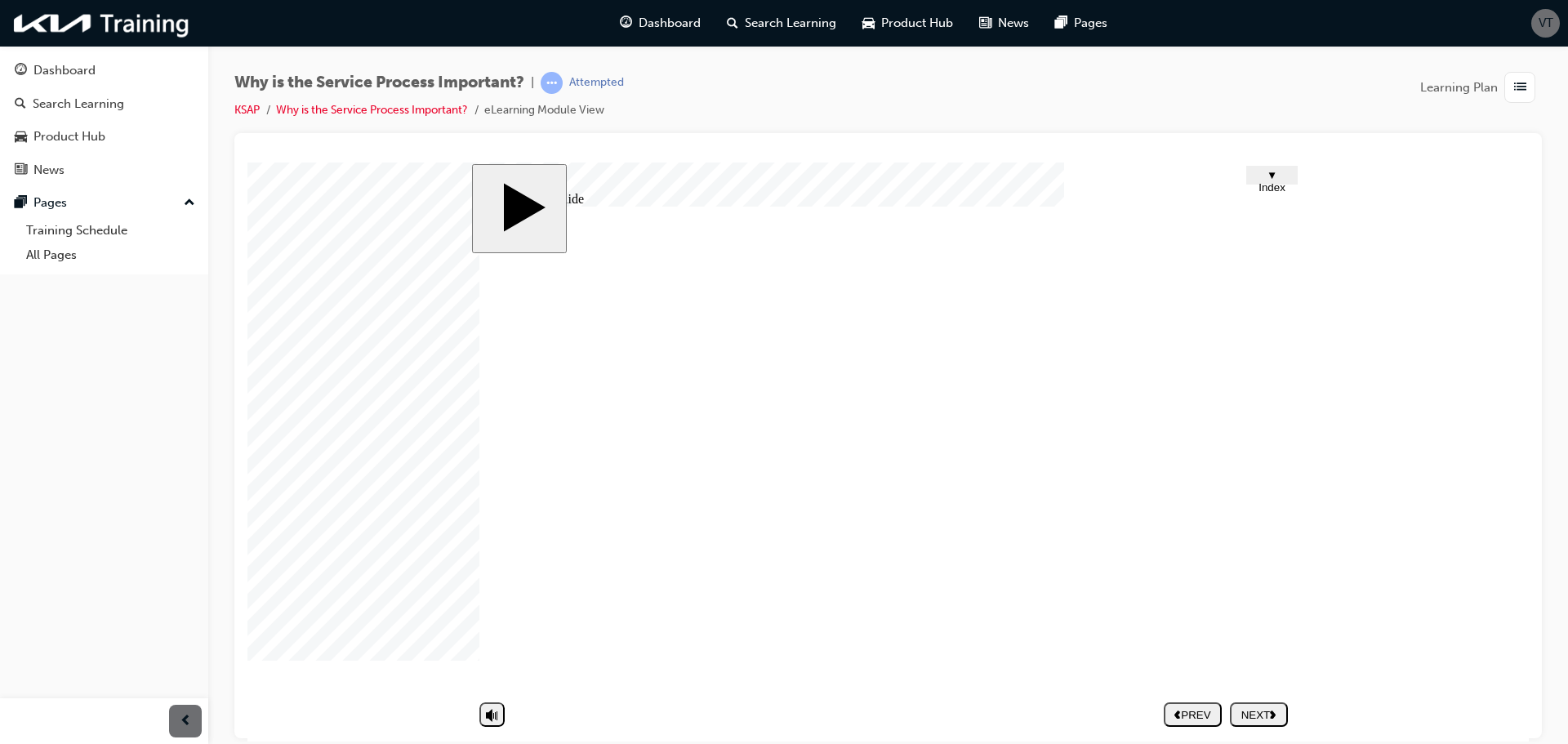
click at [1281, 714] on div "NEXT" at bounding box center [1259, 714] width 45 height 13
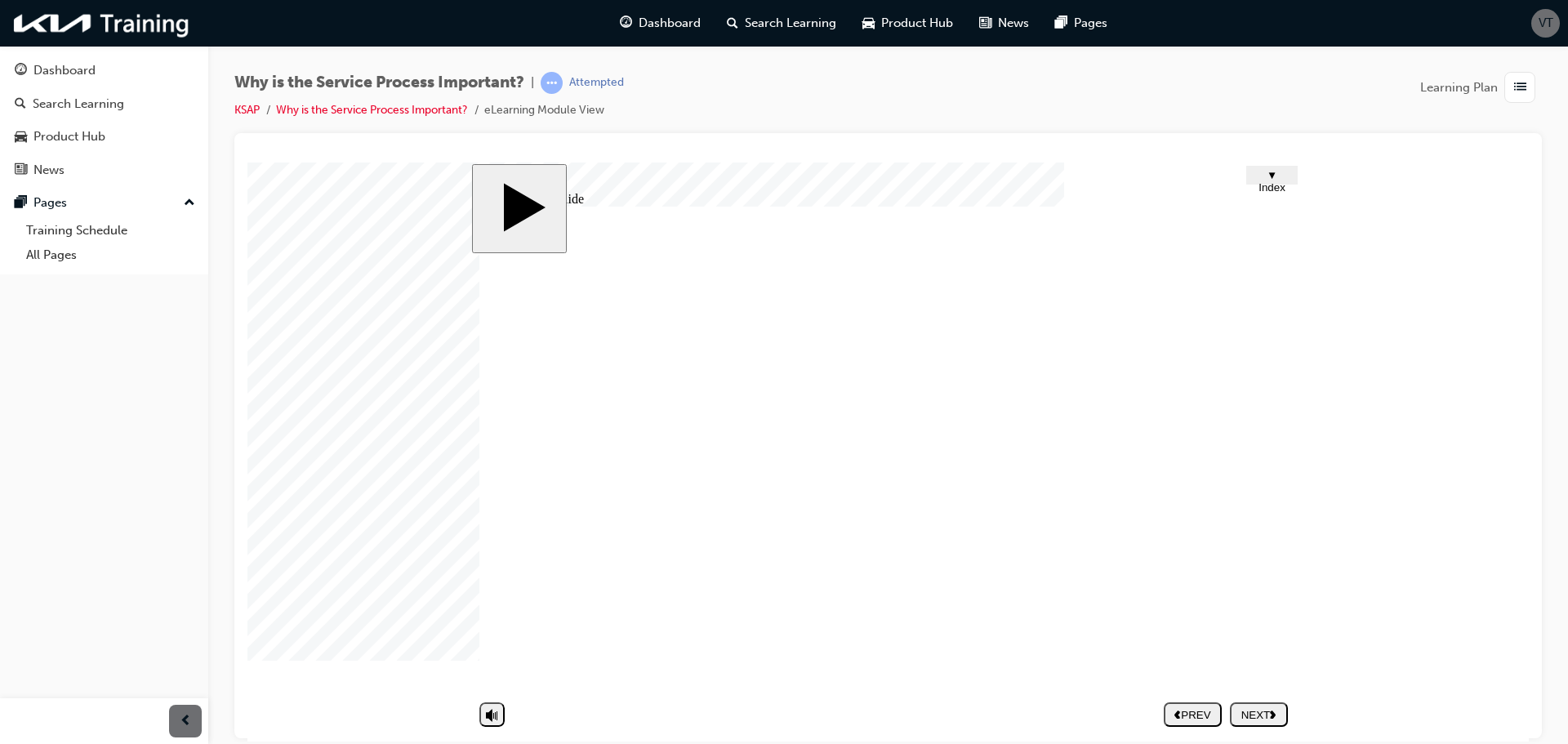
drag, startPoint x: 724, startPoint y: 540, endPoint x: 1135, endPoint y: 547, distance: 411.1
drag, startPoint x: 630, startPoint y: 567, endPoint x: 1053, endPoint y: 572, distance: 423.0
drag, startPoint x: 737, startPoint y: 572, endPoint x: 1173, endPoint y: 581, distance: 436.1
click at [1250, 714] on nav "PREV NEXT SUBMIT" at bounding box center [1225, 713] width 124 height 38
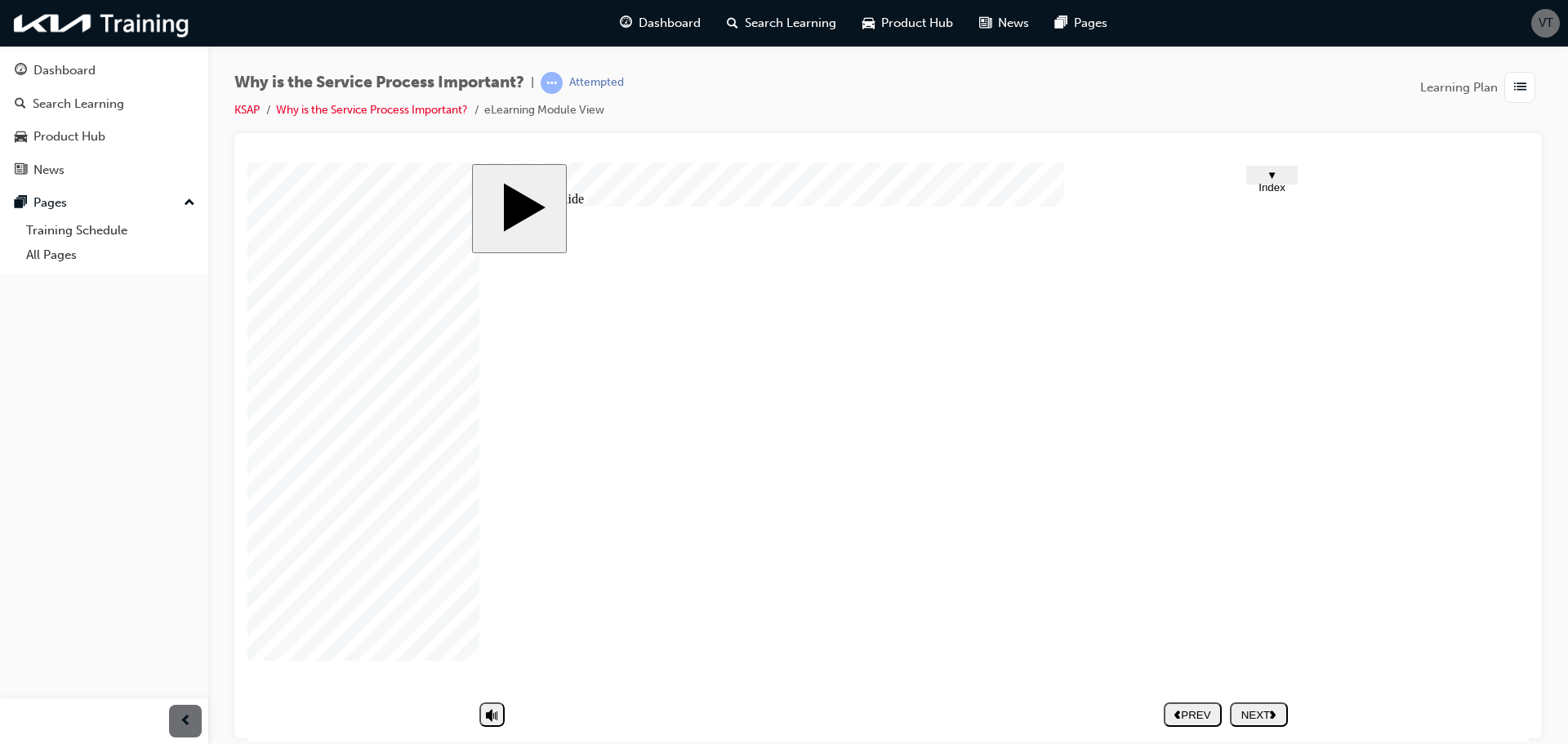
scroll to position [68, 0]
click at [1247, 716] on div "NEXT" at bounding box center [1259, 714] width 45 height 13
drag, startPoint x: 817, startPoint y: 567, endPoint x: 1043, endPoint y: 592, distance: 227.4
drag, startPoint x: 987, startPoint y: 570, endPoint x: 1130, endPoint y: 588, distance: 144.1
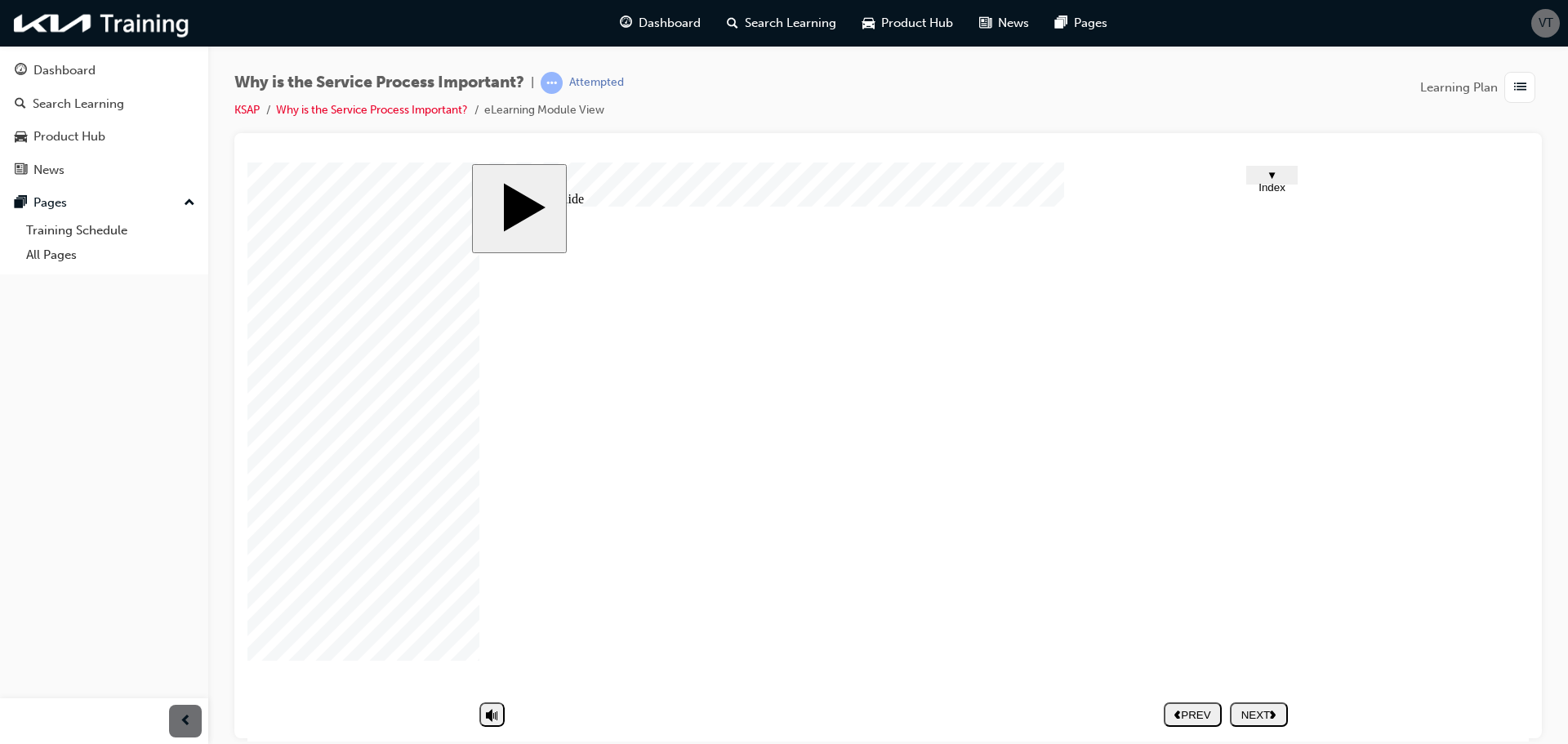
drag, startPoint x: 1056, startPoint y: 567, endPoint x: 1139, endPoint y: 584, distance: 84.7
drag, startPoint x: 719, startPoint y: 569, endPoint x: 1102, endPoint y: 598, distance: 384.1
drag, startPoint x: 614, startPoint y: 617, endPoint x: 994, endPoint y: 620, distance: 380.0
drag, startPoint x: 694, startPoint y: 588, endPoint x: 1118, endPoint y: 591, distance: 424.0
drag, startPoint x: 678, startPoint y: 651, endPoint x: 1127, endPoint y: 629, distance: 449.5
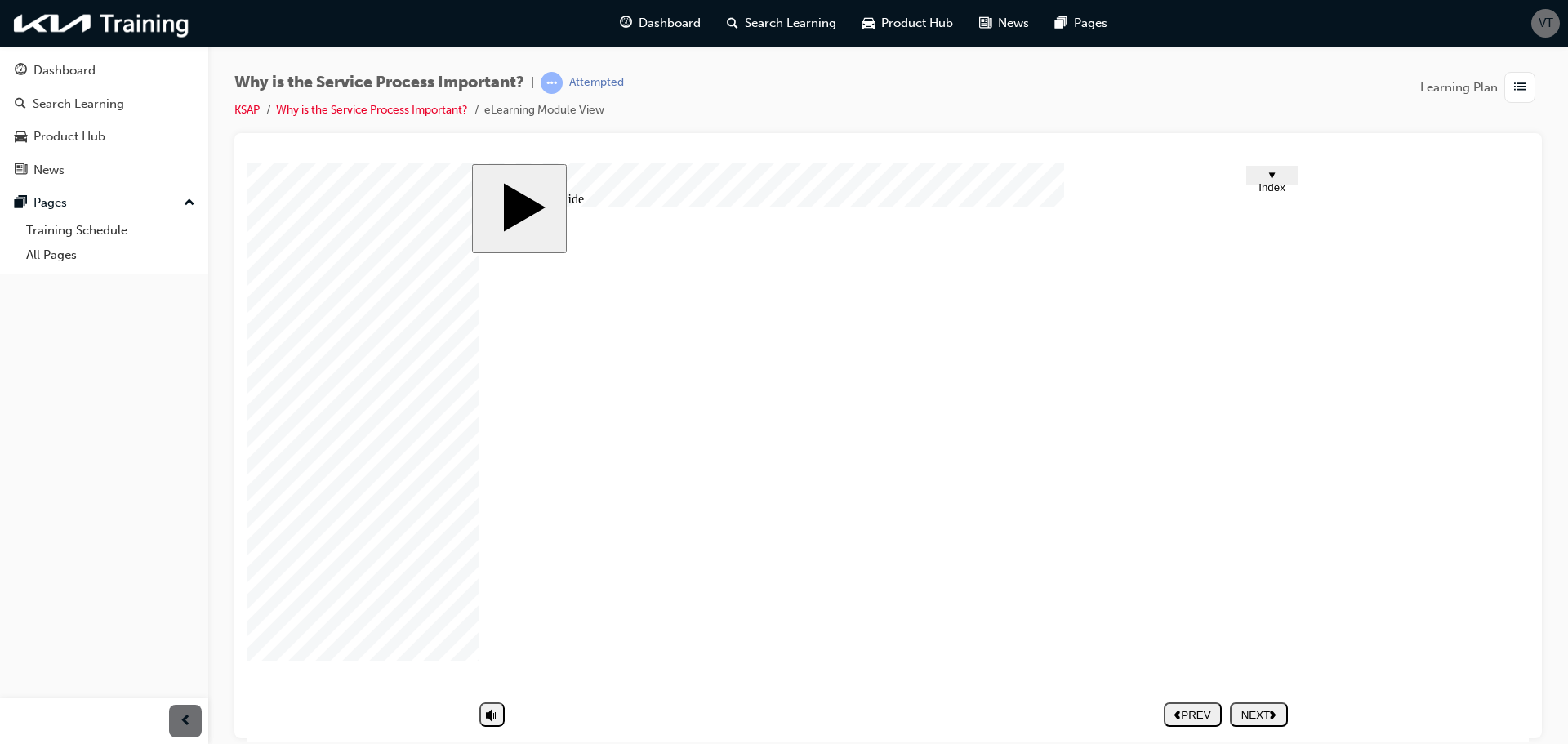
click at [897, 641] on div "Rectangle Half Frame 33 2 Rectangle 1 Rectangle 1 Rectangle 1 Group 11 Rectangl…" at bounding box center [888, 455] width 817 height 498
drag, startPoint x: 888, startPoint y: 654, endPoint x: 1111, endPoint y: 598, distance: 229.9
drag, startPoint x: 839, startPoint y: 653, endPoint x: 1144, endPoint y: 525, distance: 330.8
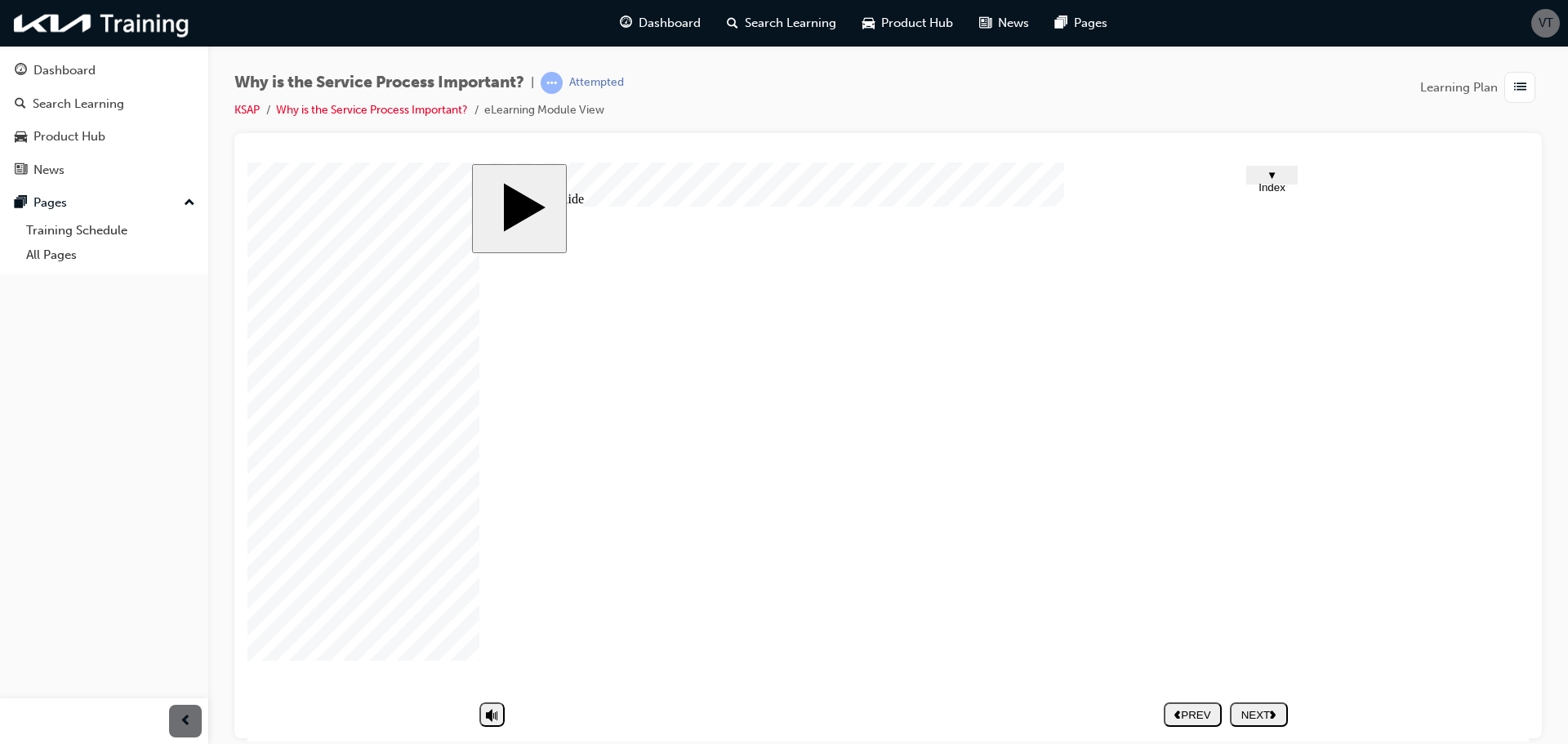
click at [1264, 714] on div "NEXT" at bounding box center [1259, 714] width 45 height 13
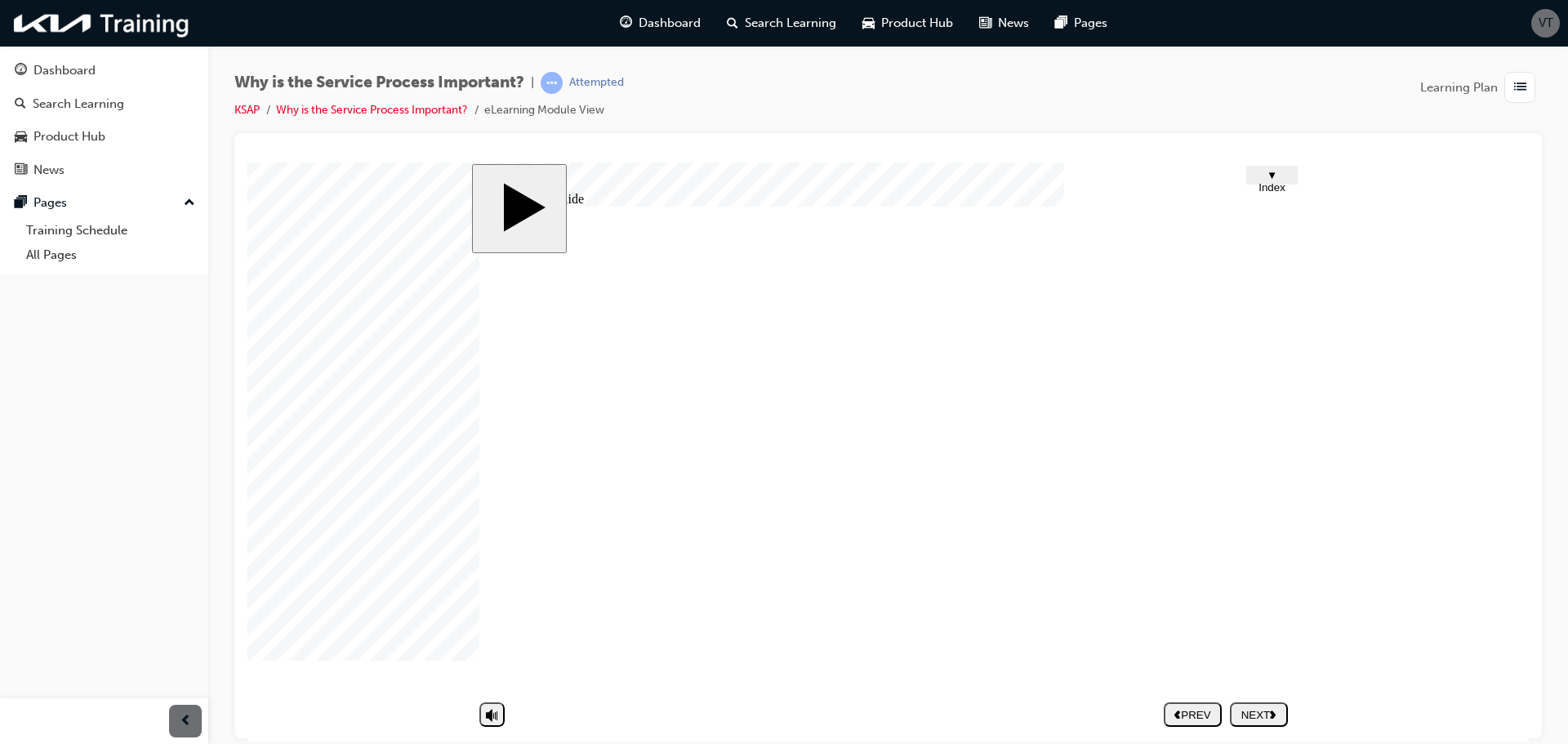
click at [1247, 708] on div "NEXT" at bounding box center [1259, 714] width 45 height 13
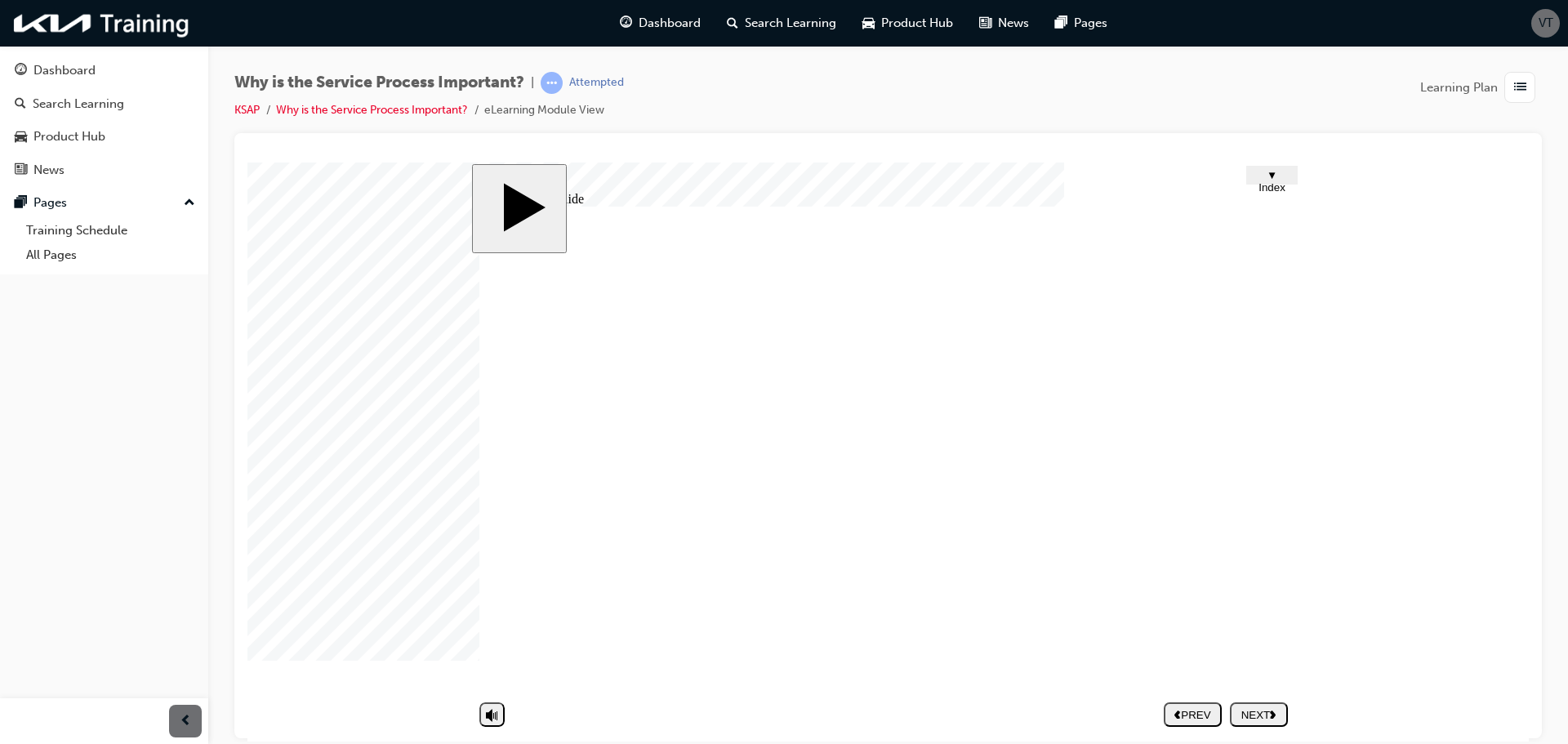
click at [1274, 716] on polygon "next" at bounding box center [1272, 714] width 6 height 8
click at [1239, 716] on nav "PREV NEXT SUBMIT" at bounding box center [1225, 713] width 124 height 38
click at [1245, 716] on nav "PREV NEXT SUBMIT" at bounding box center [1225, 713] width 124 height 38
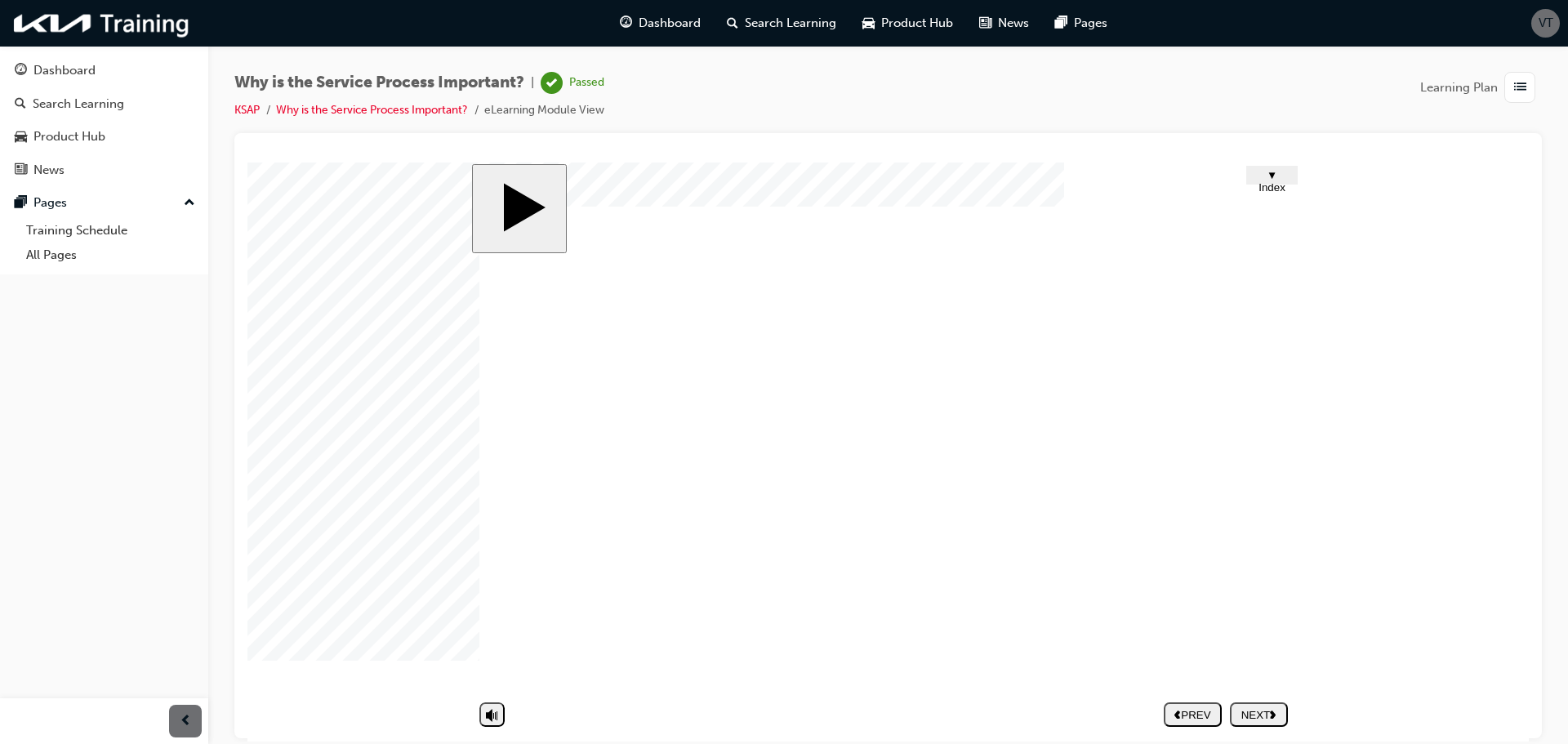
click at [1248, 712] on nav "PREV NEXT SUBMIT" at bounding box center [1225, 713] width 124 height 38
click at [1266, 711] on nav "PREV NEXT SUBMIT" at bounding box center [1225, 713] width 124 height 38
click at [1254, 711] on nav "PREV NEXT SUBMIT" at bounding box center [1225, 713] width 124 height 38
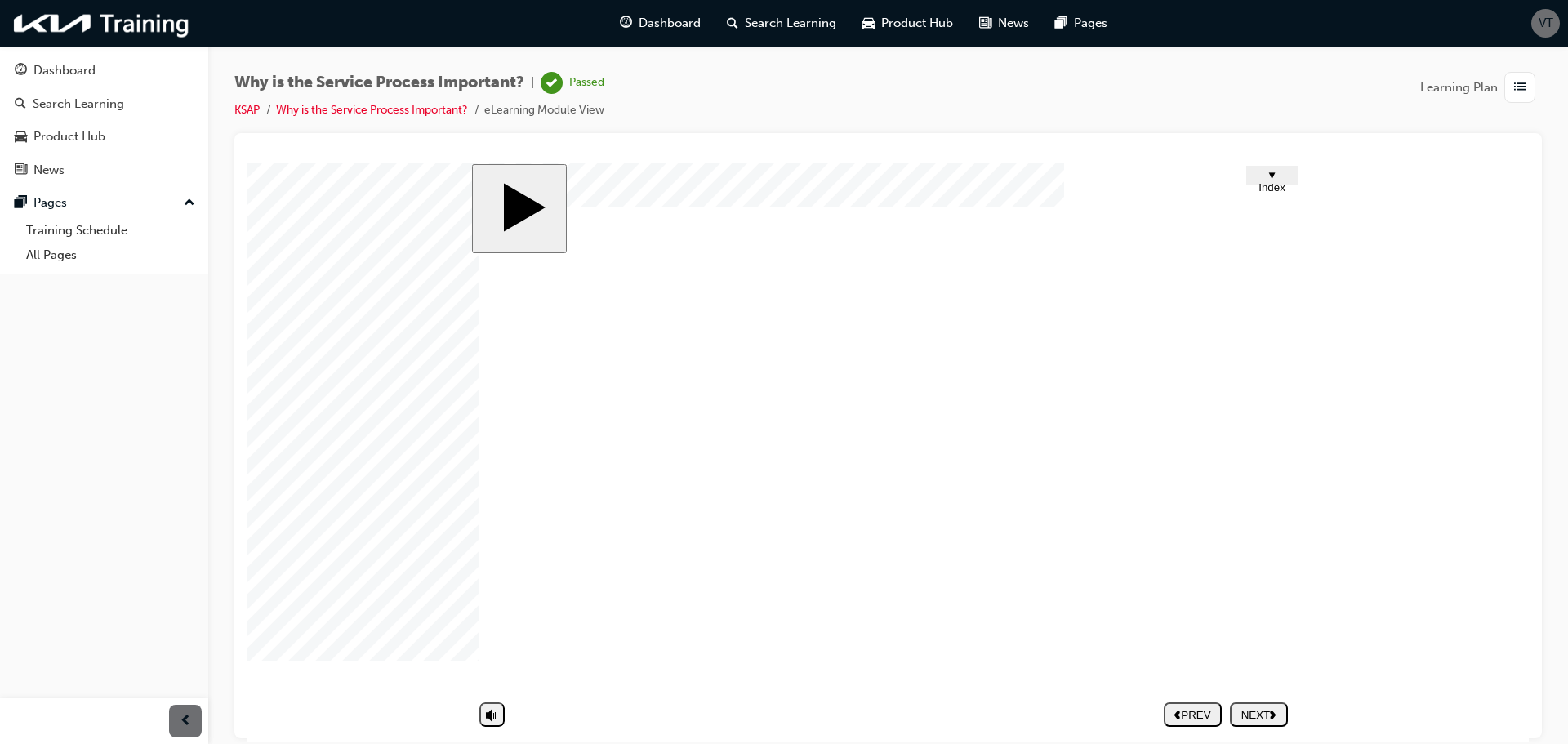
click at [1254, 711] on nav "PREV NEXT SUBMIT" at bounding box center [1225, 713] width 124 height 38
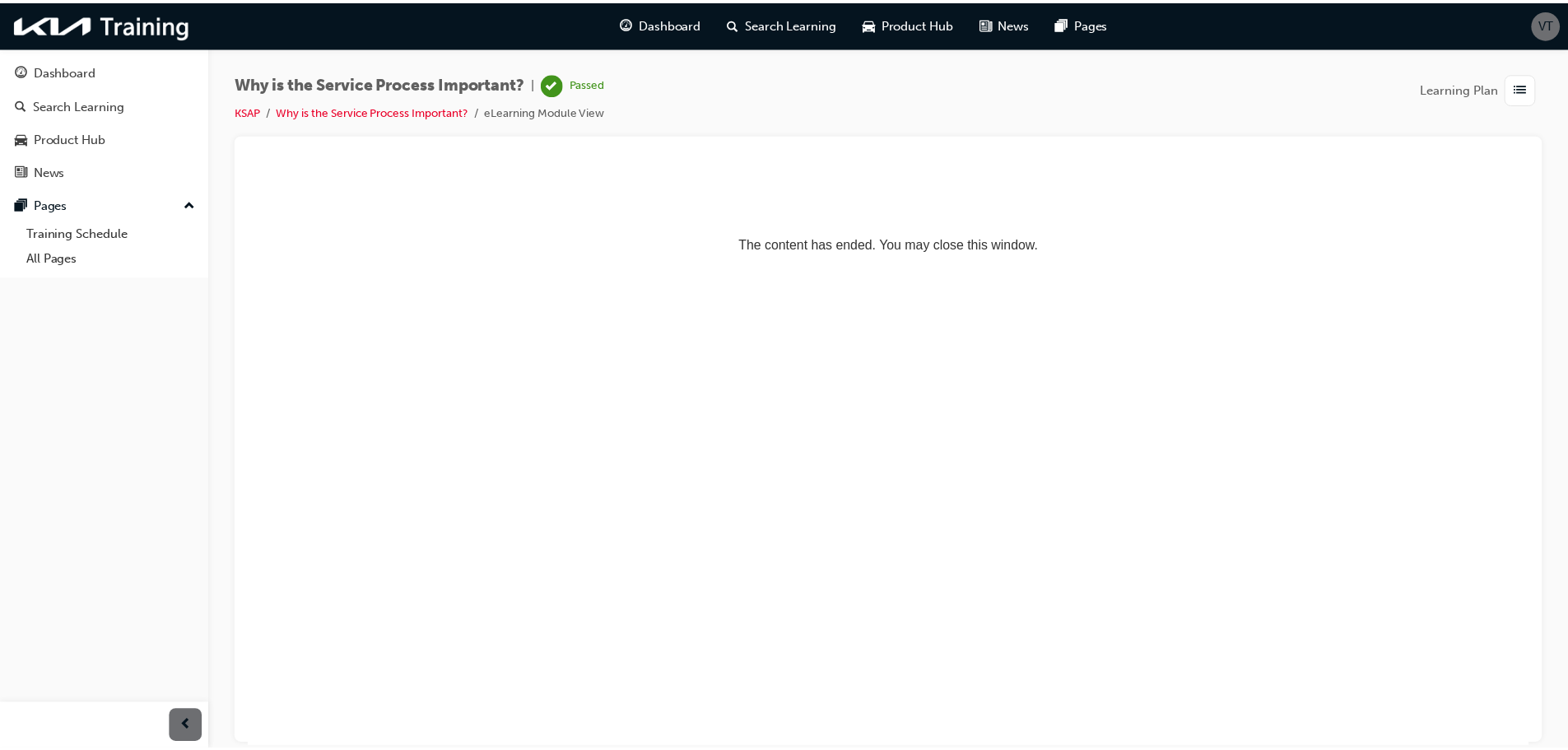
scroll to position [0, 0]
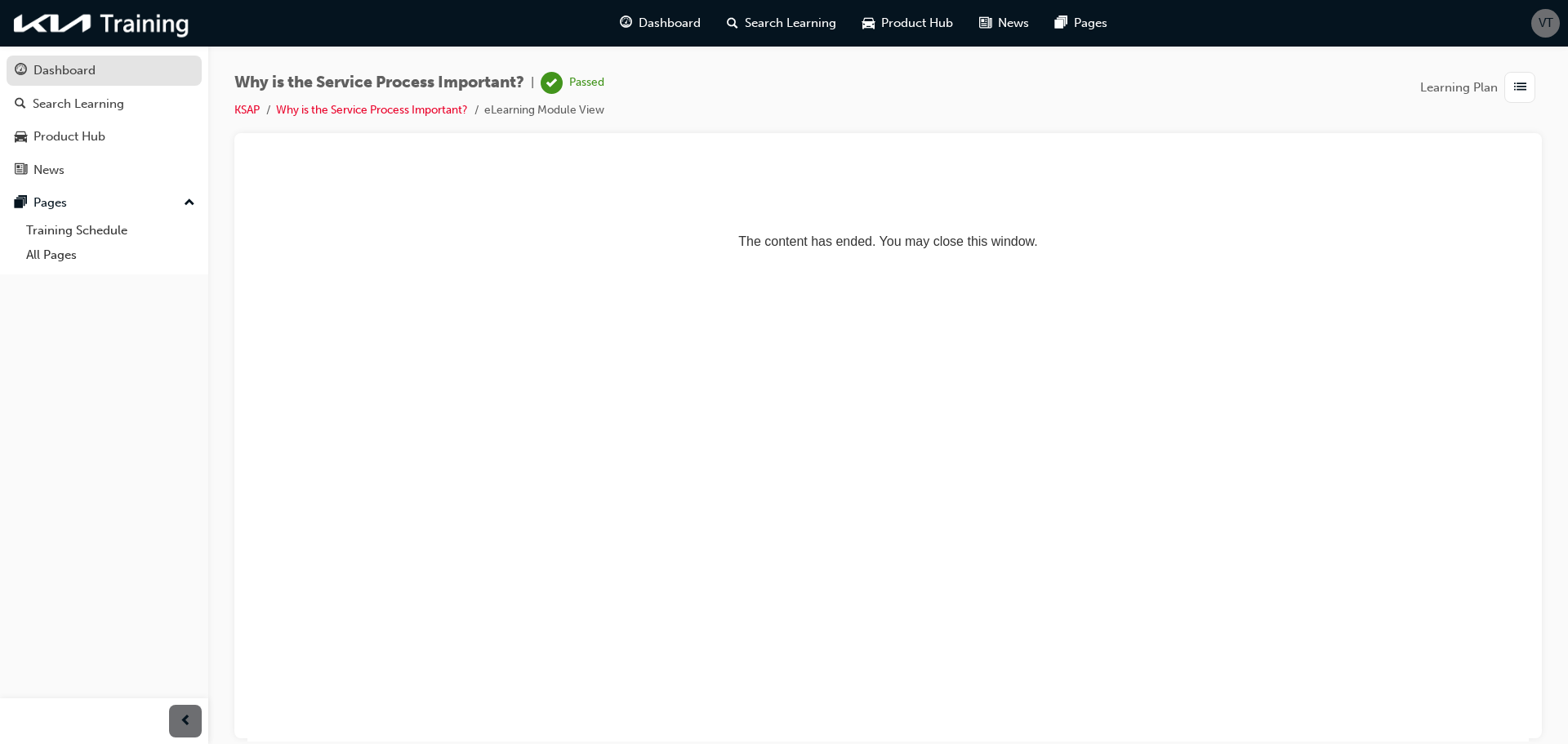
click at [118, 77] on div "Dashboard" at bounding box center [104, 70] width 179 height 20
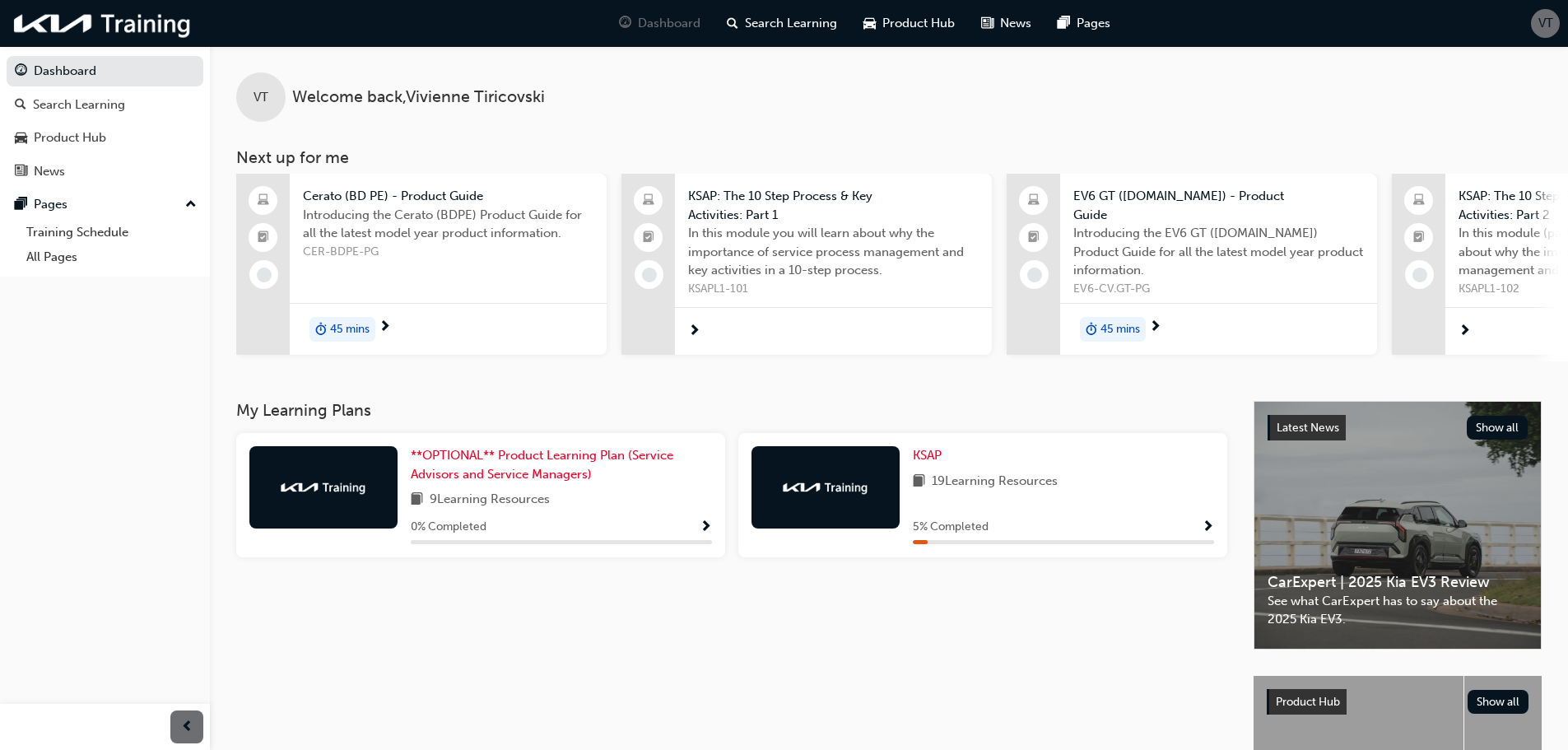
click at [1208, 528] on span "Show Progress" at bounding box center [1208, 528] width 13 height 15
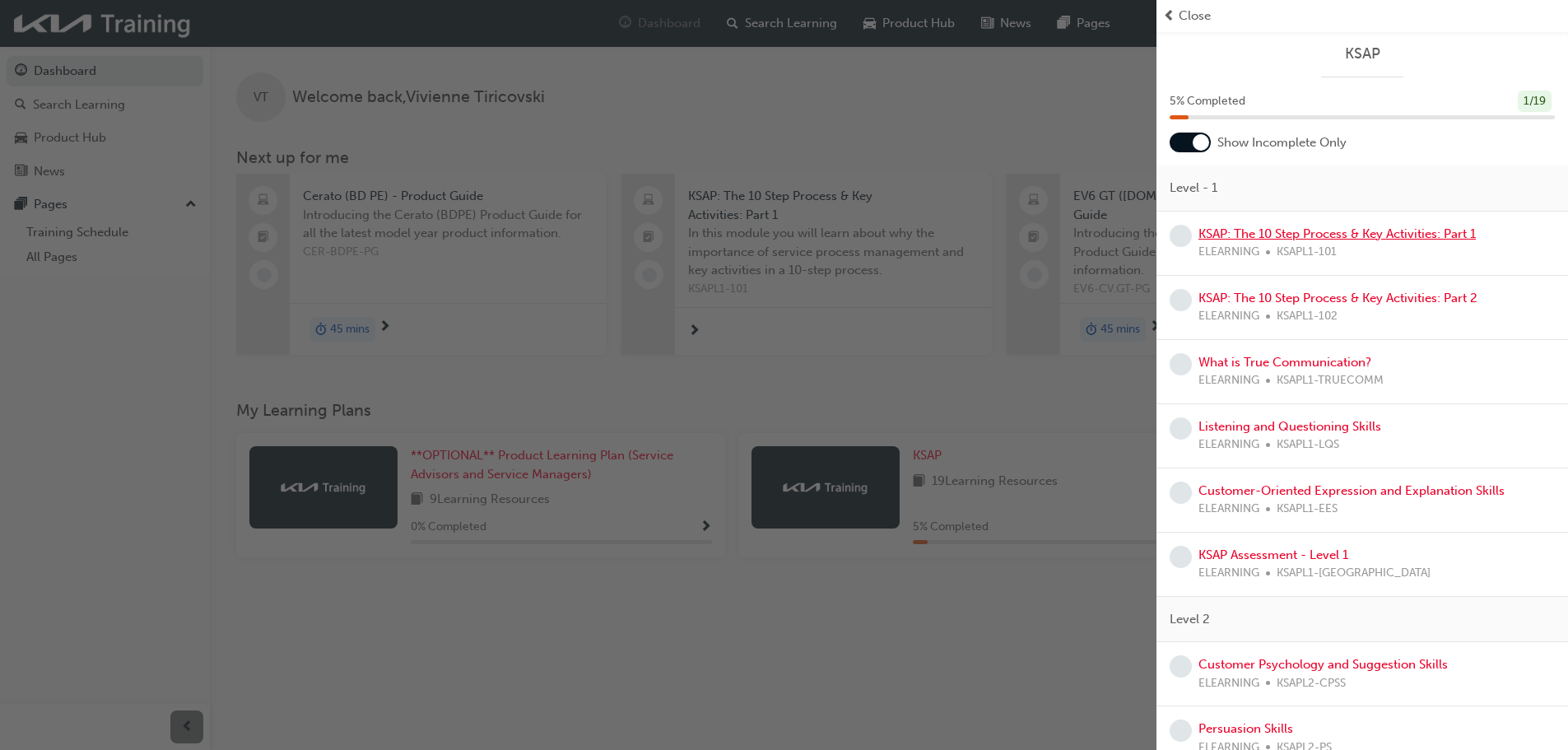
click at [1261, 239] on link "KSAP: The 10 Step Process & Key Activities: Part 1" at bounding box center [1337, 233] width 278 height 15
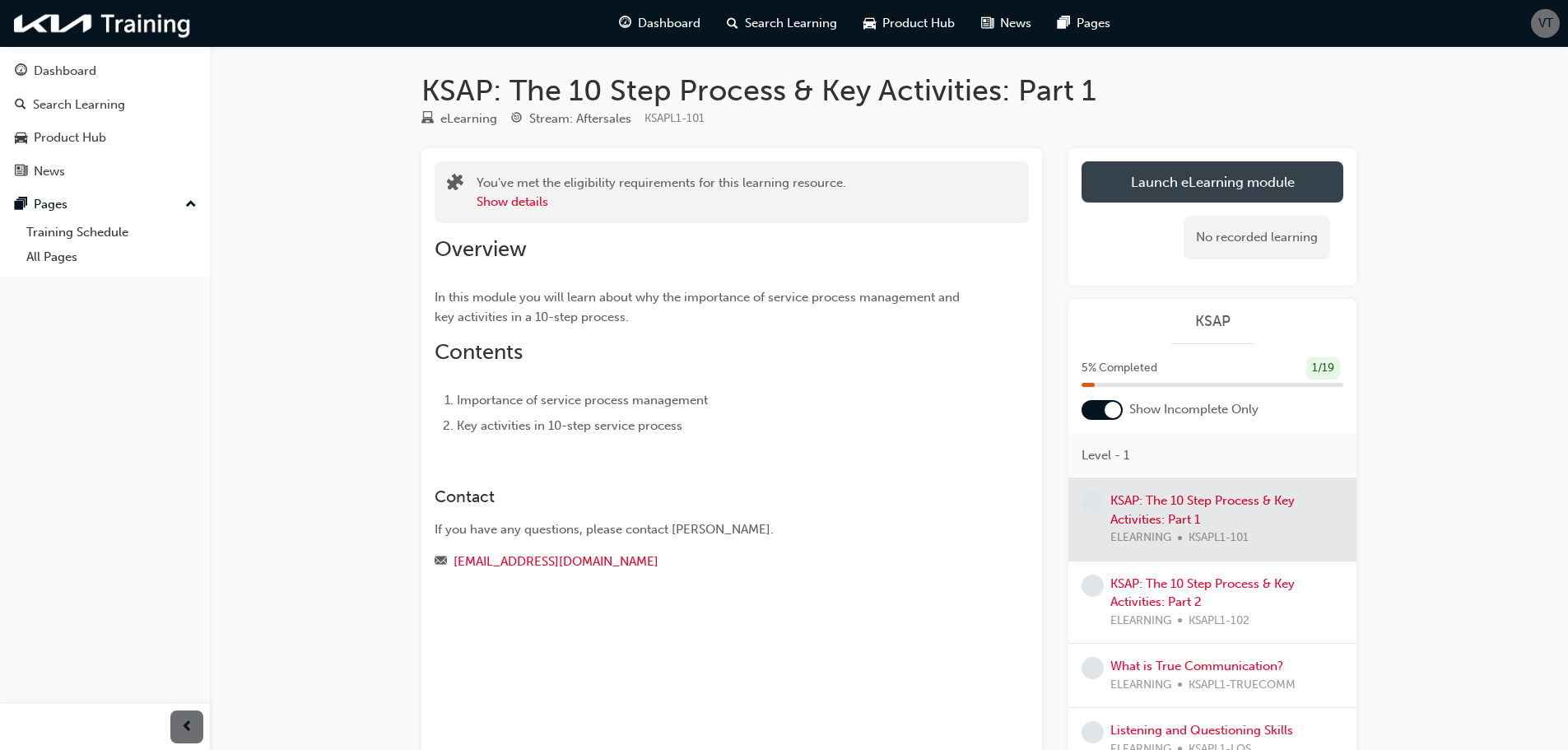
click at [1218, 175] on link "Launch eLearning module" at bounding box center [1213, 182] width 262 height 41
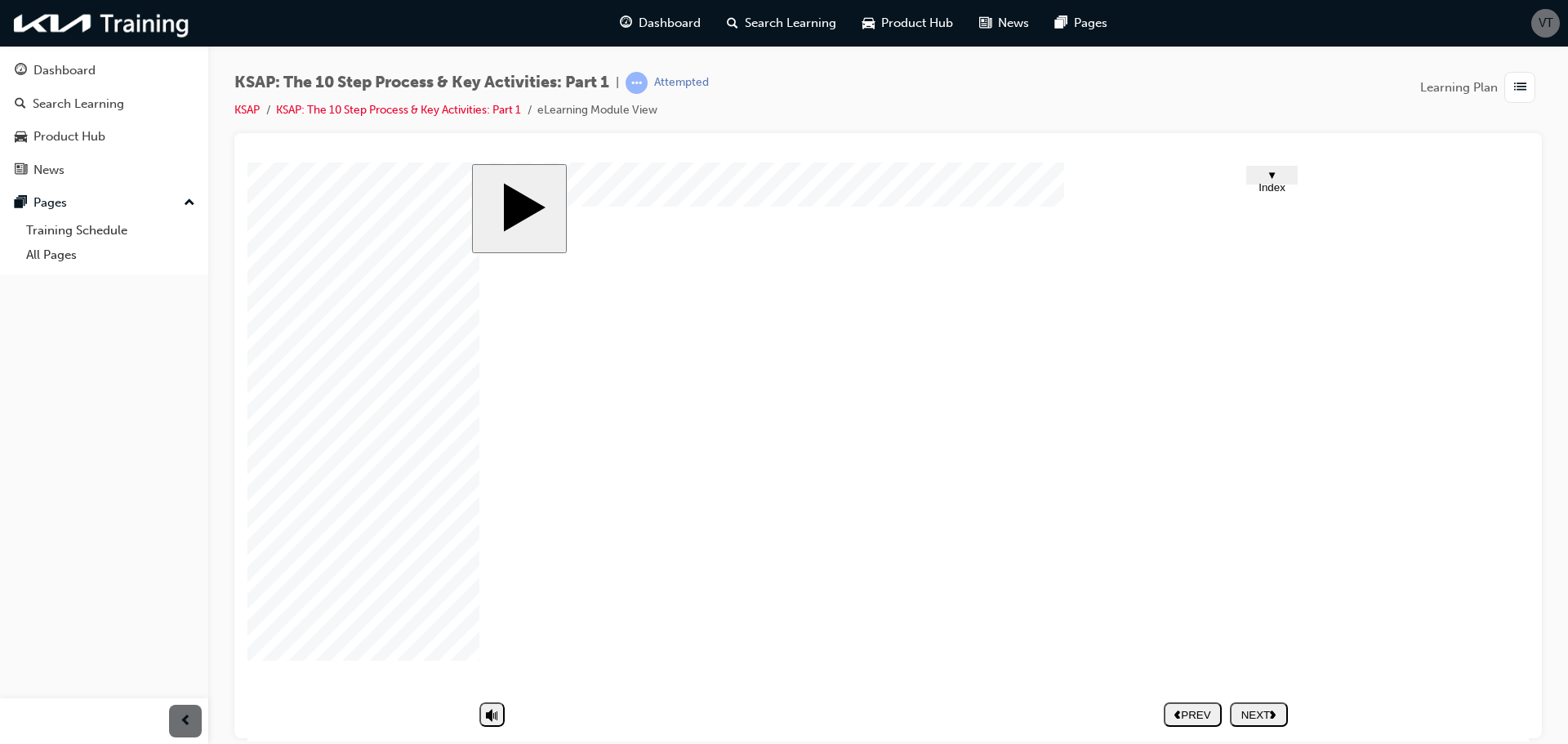
click at [1258, 716] on nav "PREV NEXT SUBMIT" at bounding box center [1225, 713] width 124 height 38
click at [1254, 712] on nav "PREV NEXT SUBMIT" at bounding box center [1225, 713] width 124 height 38
click at [1258, 718] on nav "PREV NEXT SUBMIT" at bounding box center [1225, 713] width 124 height 38
click at [1257, 705] on nav "PREV NEXT SUBMIT" at bounding box center [1225, 713] width 124 height 38
click at [1235, 699] on nav "PREV NEXT SUBMIT" at bounding box center [1225, 713] width 124 height 38
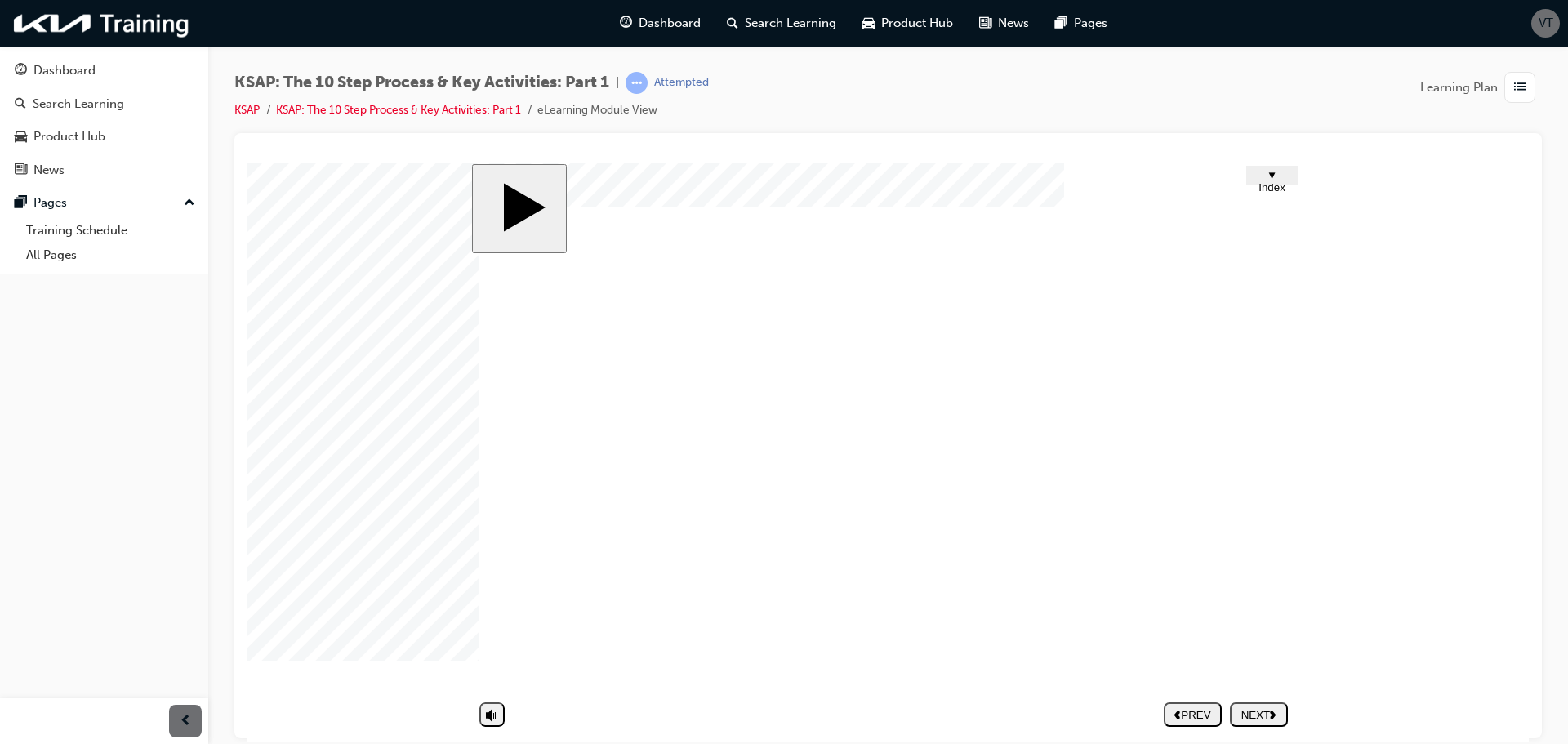
click at [1264, 725] on nav "PREV NEXT SUBMIT" at bounding box center [1225, 713] width 124 height 38
click at [1258, 722] on nav "PREV NEXT SUBMIT" at bounding box center [1225, 713] width 124 height 38
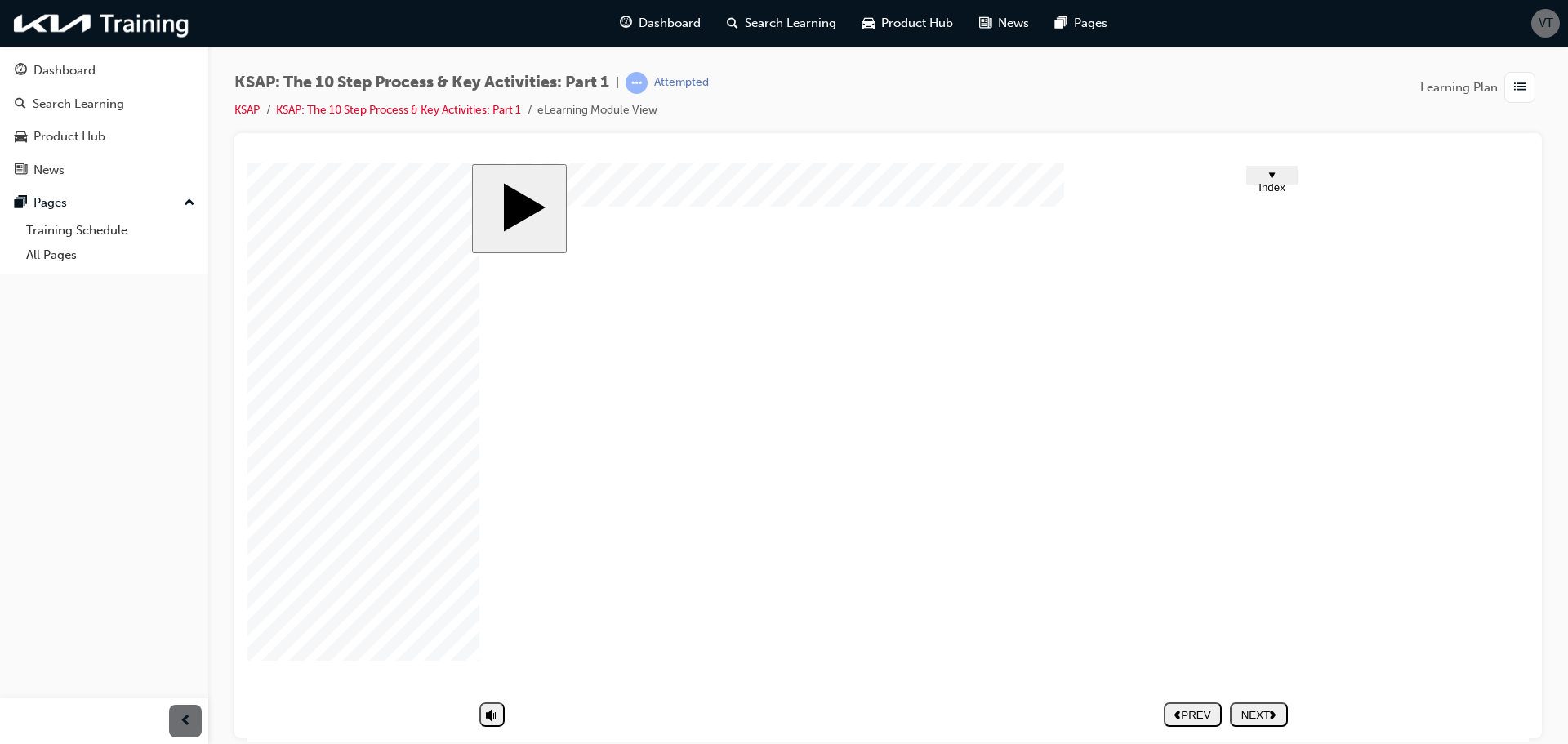
click at [1262, 715] on nav "PREV NEXT SUBMIT" at bounding box center [1225, 713] width 124 height 38
click at [497, 659] on icon "volume" at bounding box center [491, 651] width 13 height 16
type input "0"
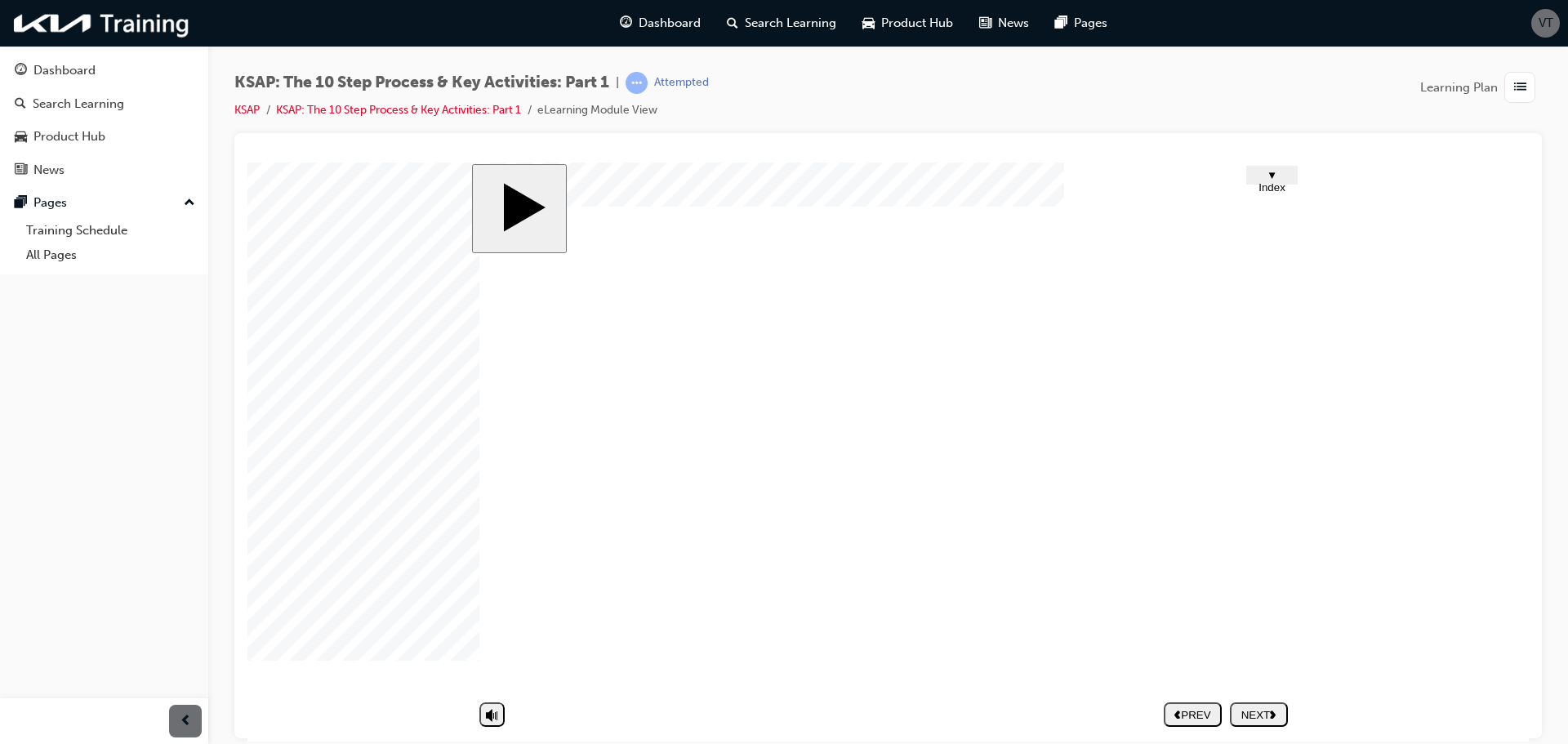
click at [1245, 717] on div "NEXT" at bounding box center [1259, 714] width 45 height 13
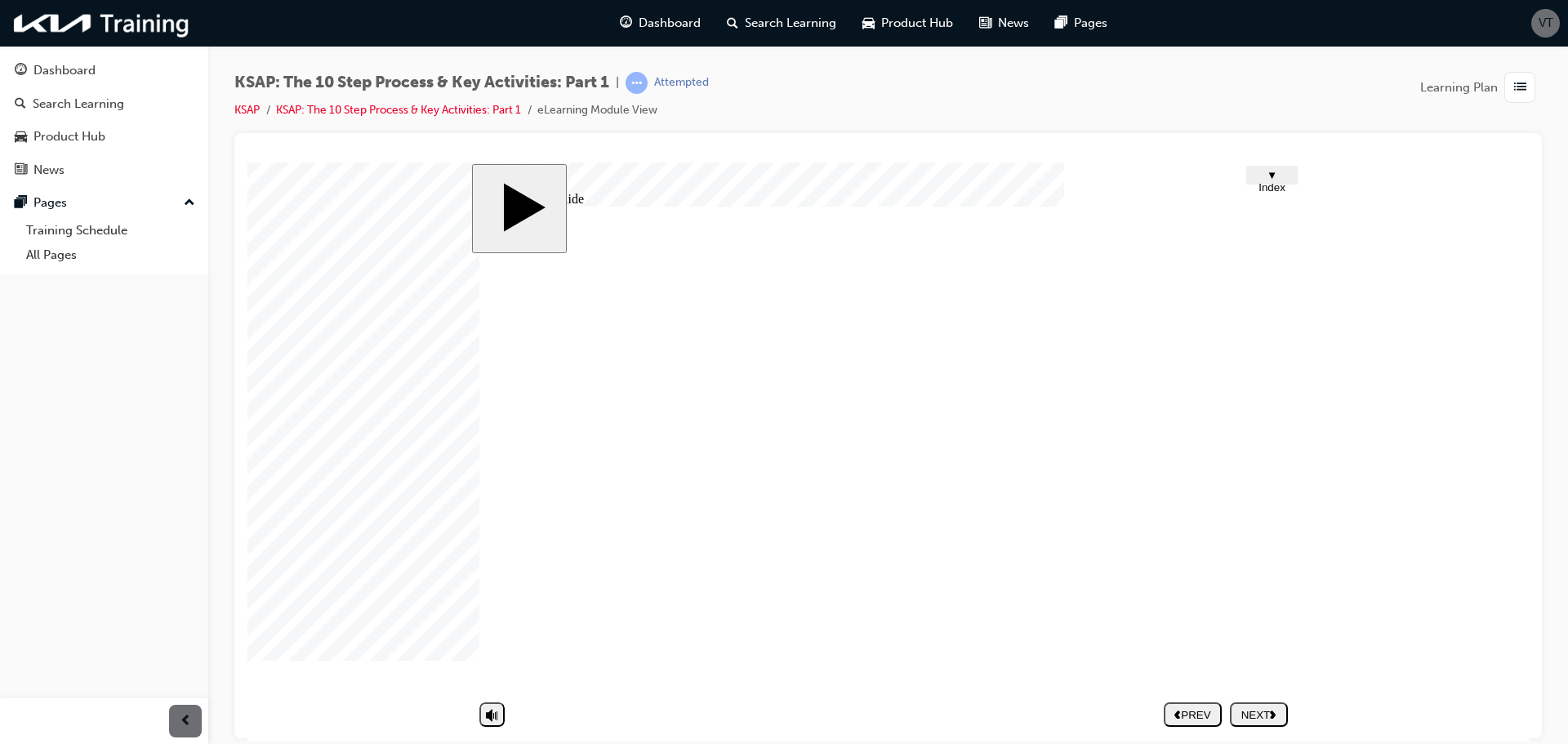
click at [1259, 711] on div "NEXT" at bounding box center [1259, 714] width 45 height 13
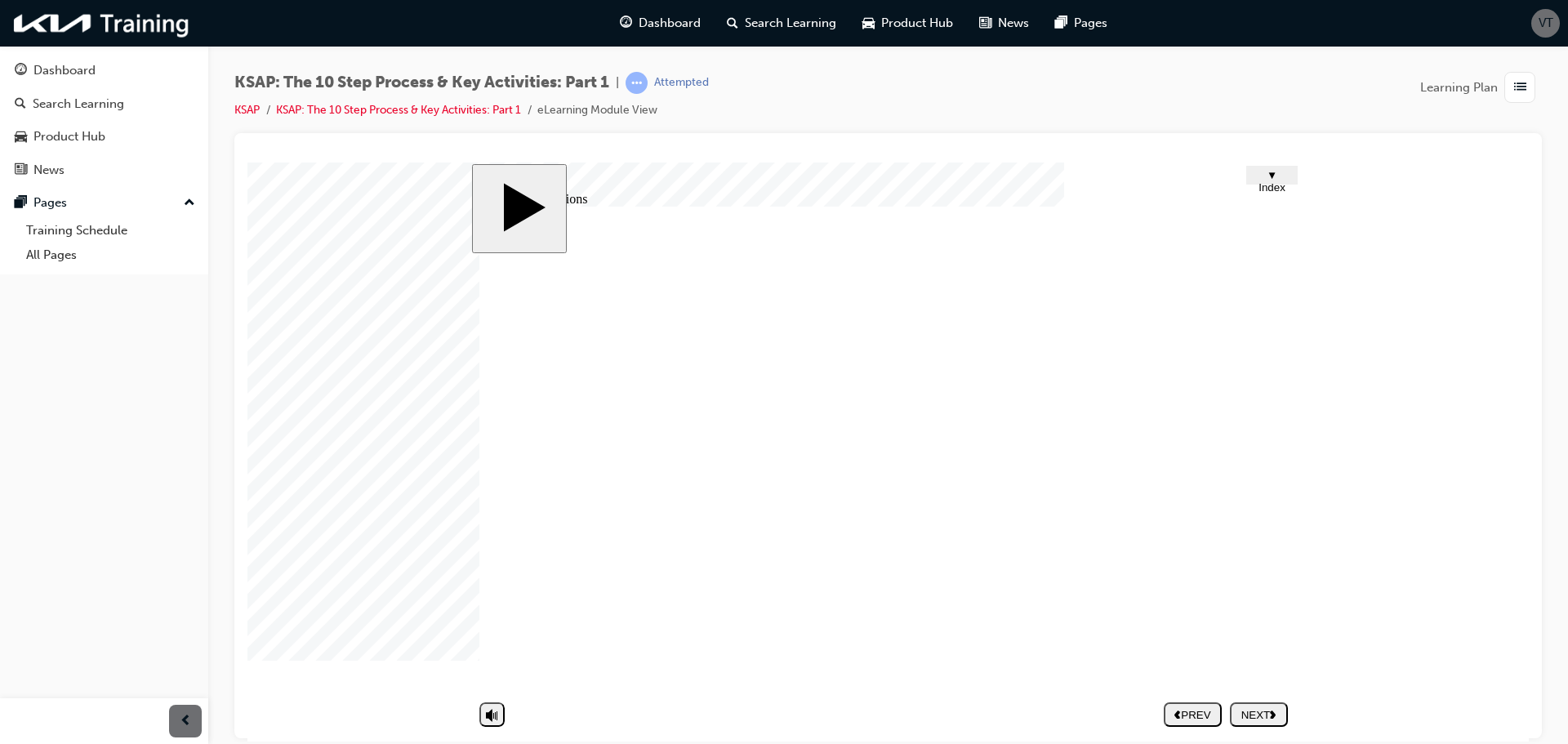
click at [1274, 712] on nav "PREV NEXT SUBMIT" at bounding box center [1225, 713] width 124 height 38
click at [1241, 710] on div "NEXT" at bounding box center [1259, 714] width 45 height 13
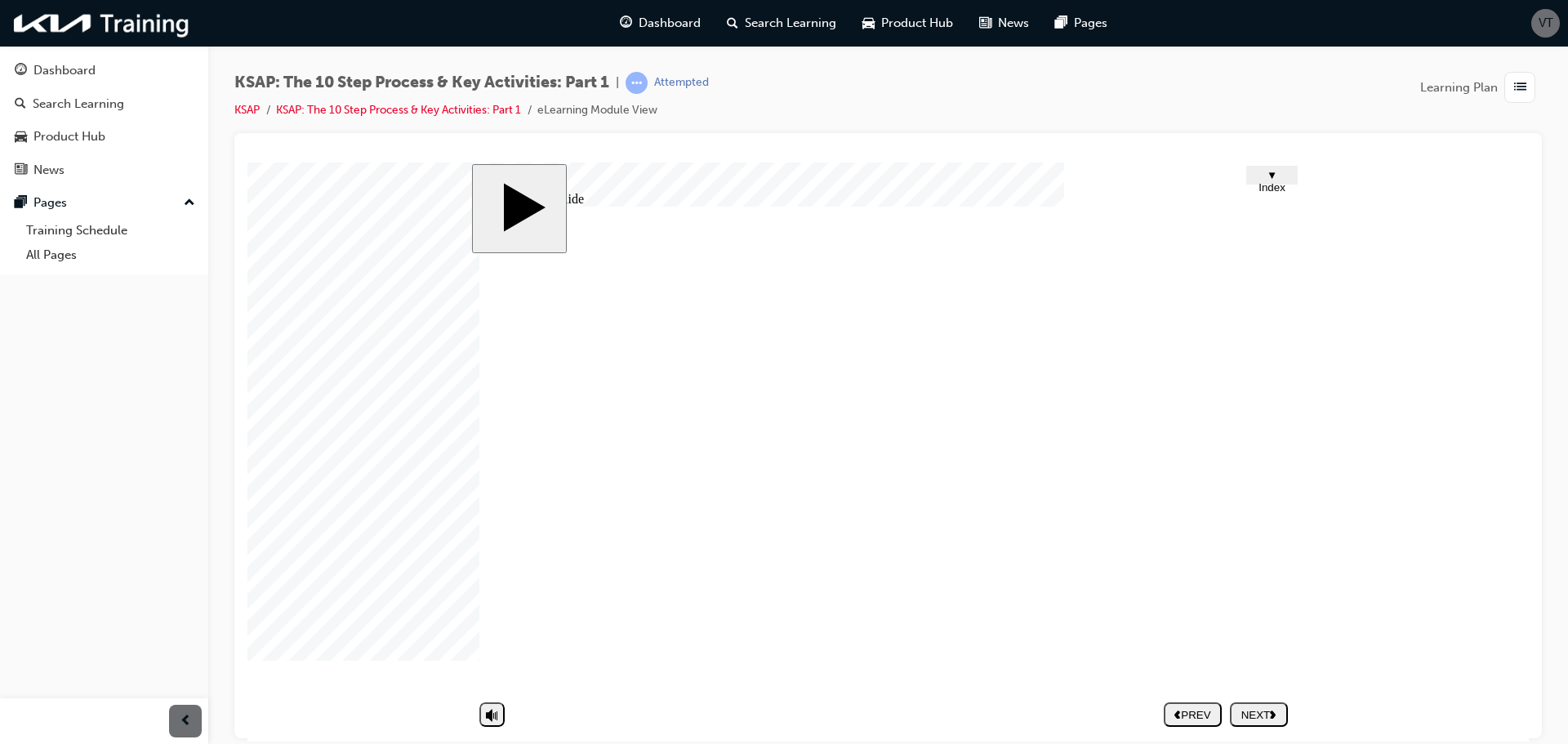
click at [1281, 712] on nav "PREV NEXT SUBMIT" at bounding box center [1225, 713] width 124 height 38
click at [1273, 711] on nav "PREV NEXT SUBMIT" at bounding box center [1225, 713] width 124 height 38
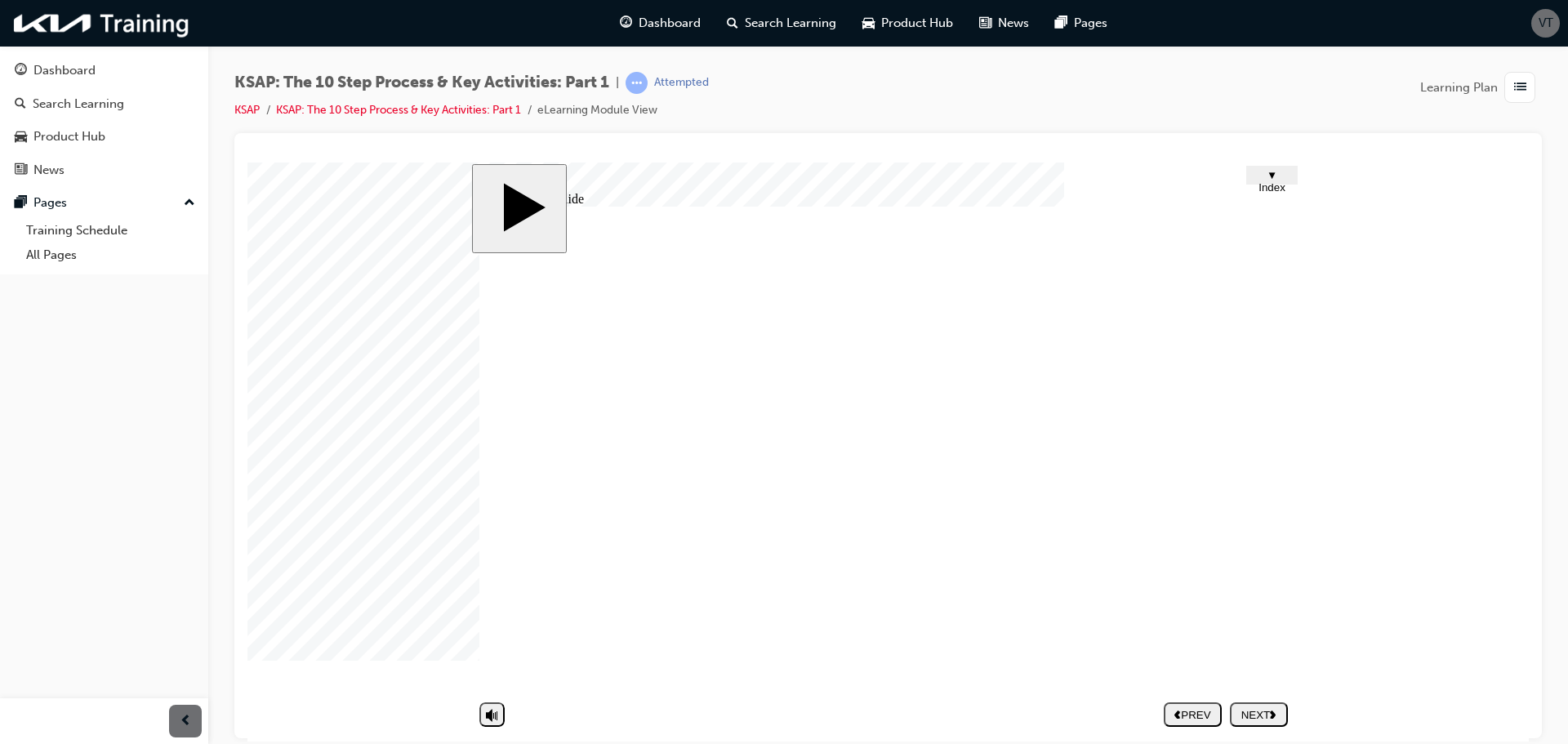
click at [1273, 714] on nav "PREV NEXT SUBMIT" at bounding box center [1225, 713] width 124 height 38
drag, startPoint x: 1246, startPoint y: 695, endPoint x: 1231, endPoint y: 684, distance: 18.6
click at [1240, 686] on div "slide: Untitled Slide 1 Group 3 1 Rectangle 1 Rectangle 9 2 1 2 1 2 Rounded Rec…" at bounding box center [888, 452] width 833 height 576
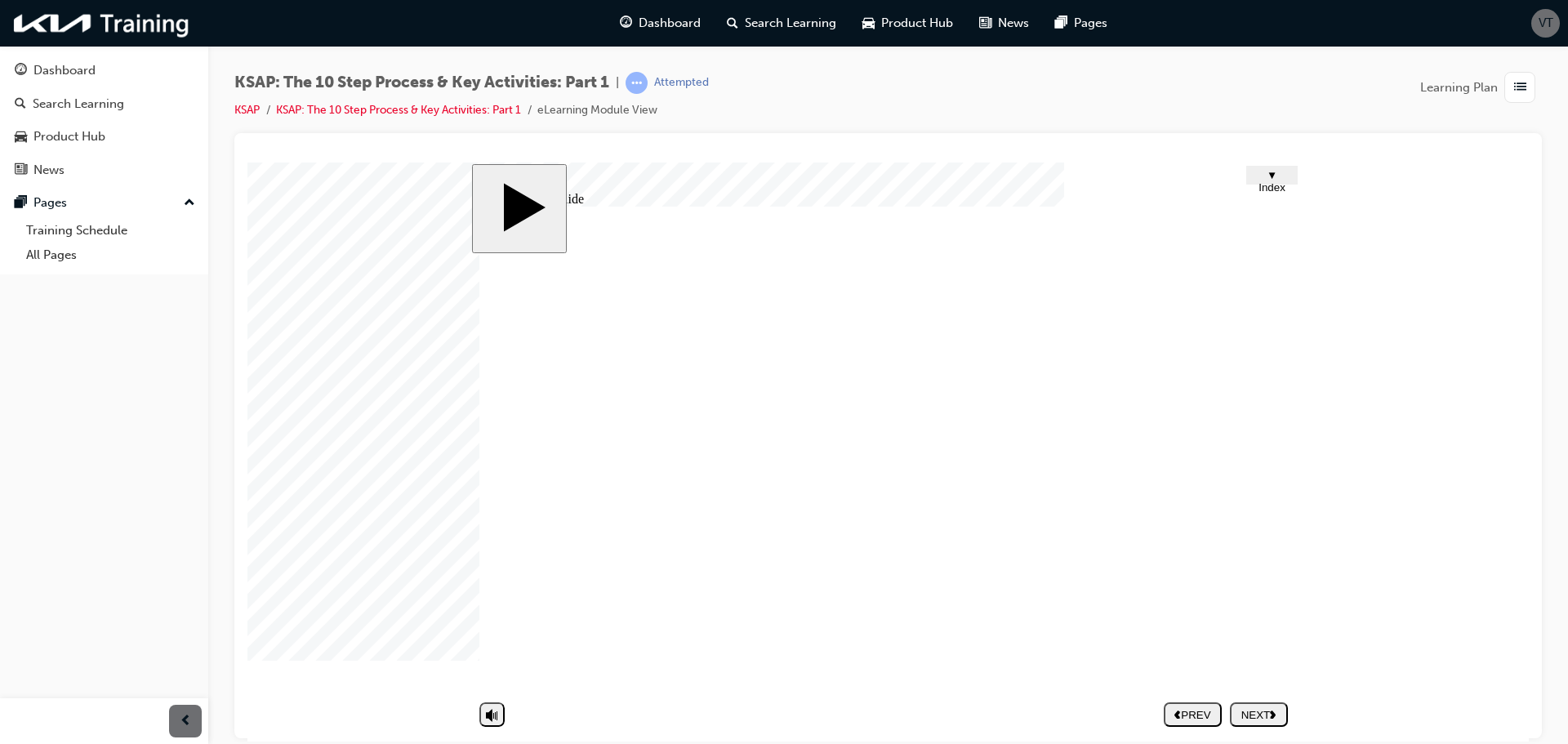
drag, startPoint x: 641, startPoint y: 628, endPoint x: 652, endPoint y: 394, distance: 234.3
click at [641, 616] on div "1 Group 3 1 Rectangle 1 Rectangle 9 2 1 2 1 2 Rounded Rectangle 22 11 Group 2 T…" at bounding box center [888, 455] width 817 height 498
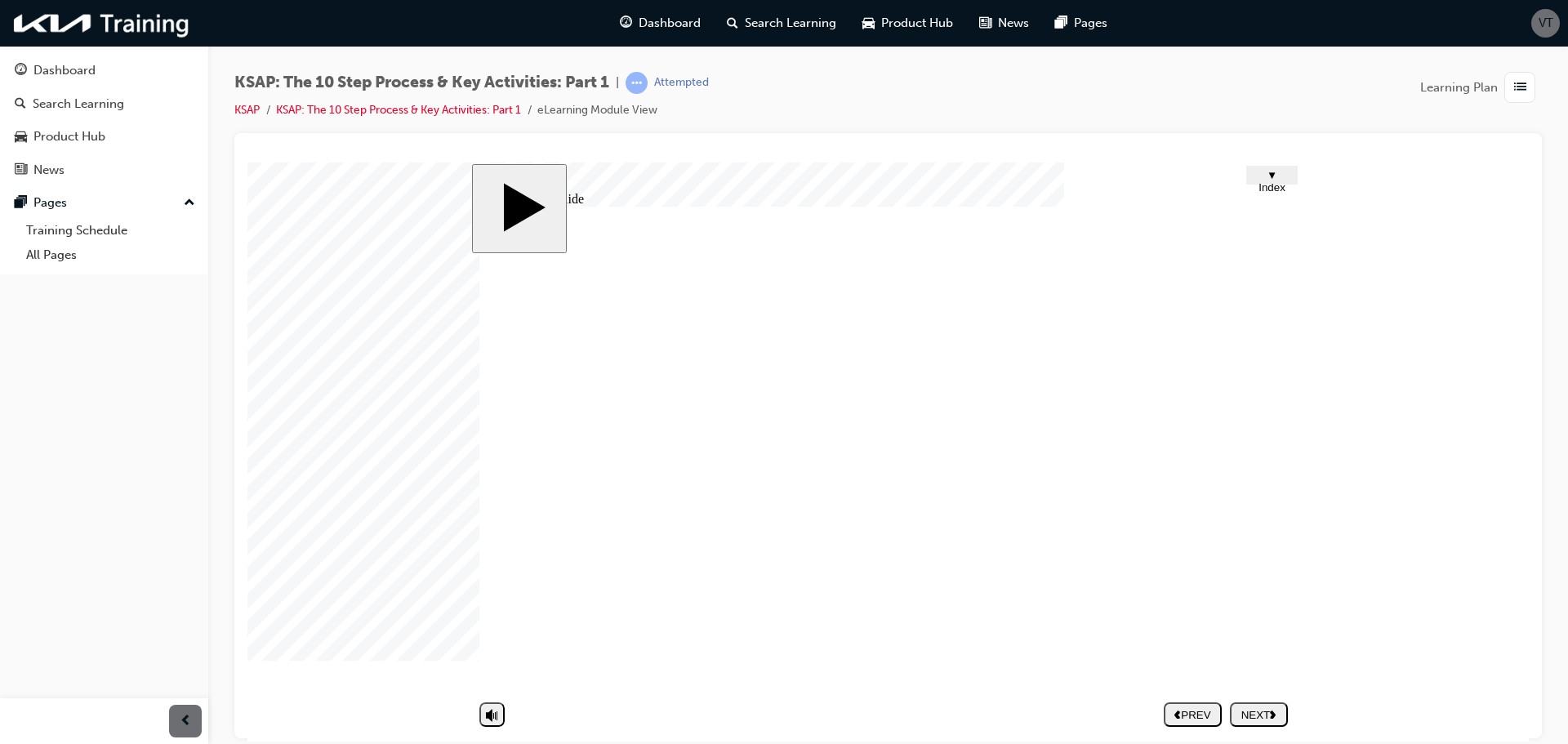
click at [1245, 711] on nav "PREV NEXT SUBMIT" at bounding box center [1225, 713] width 124 height 38
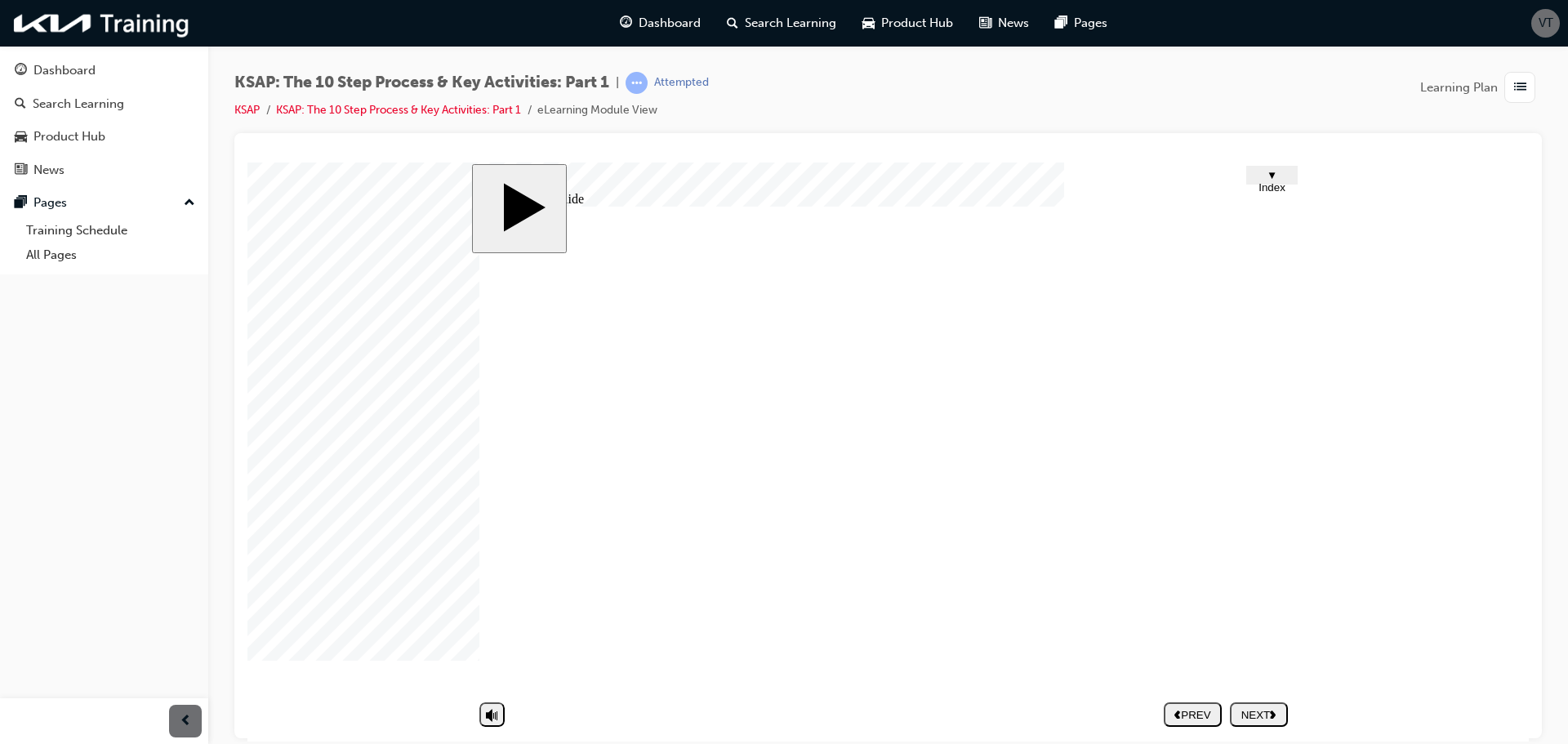
click at [1242, 727] on button "NEXT" at bounding box center [1259, 713] width 58 height 24
